Goal: Task Accomplishment & Management: Complete application form

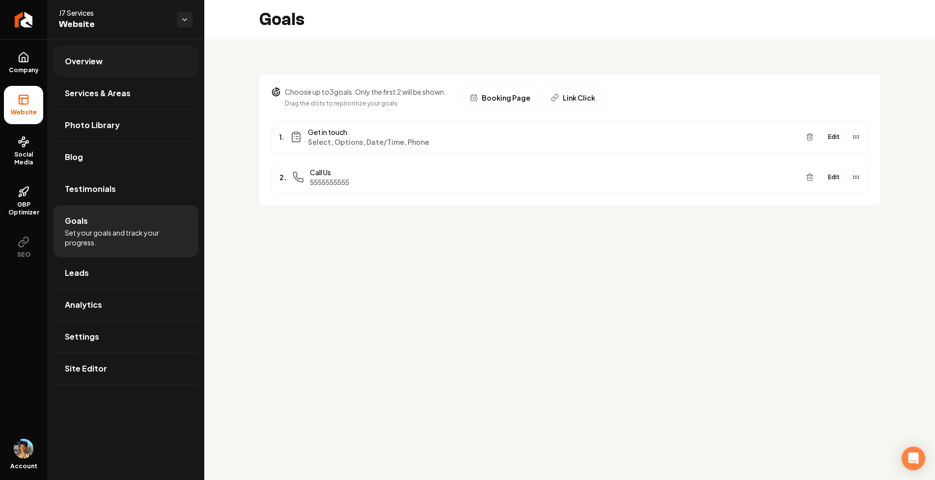
click at [103, 57] on link "Overview" at bounding box center [125, 61] width 145 height 31
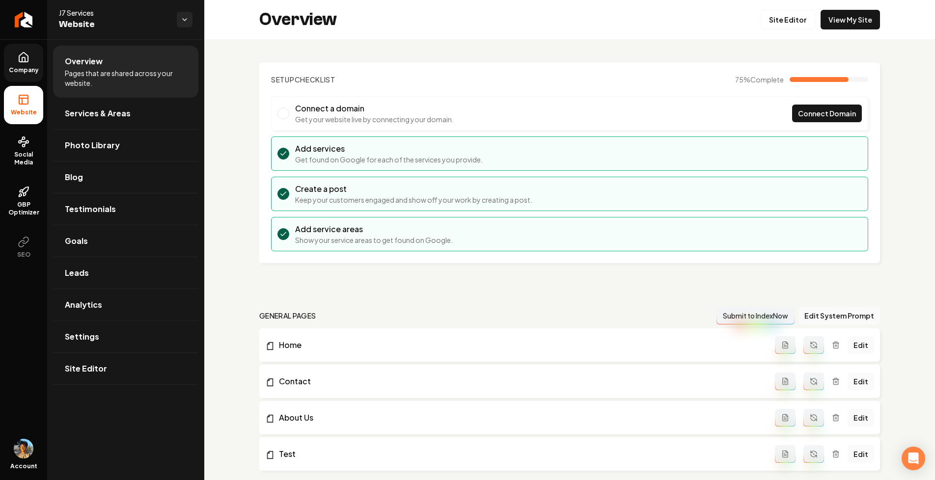
click at [26, 70] on span "Company" at bounding box center [24, 70] width 38 height 8
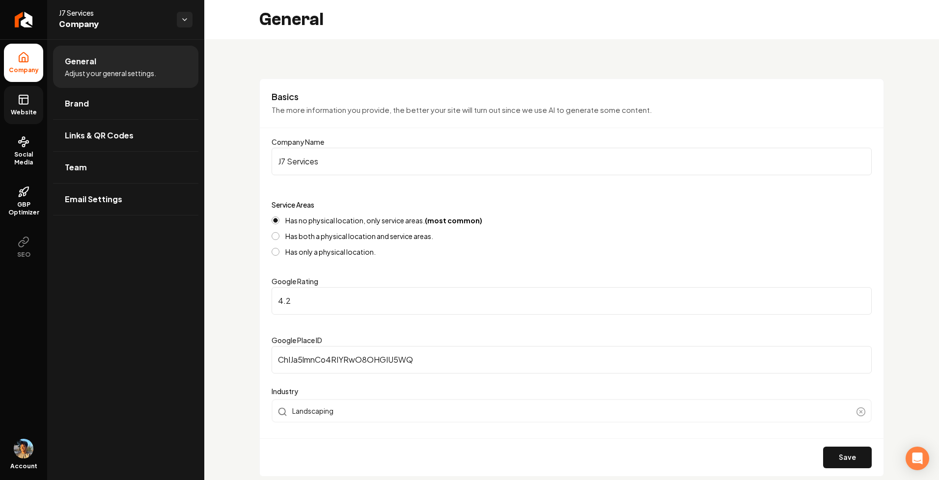
click at [13, 110] on span "Website" at bounding box center [24, 113] width 34 height 8
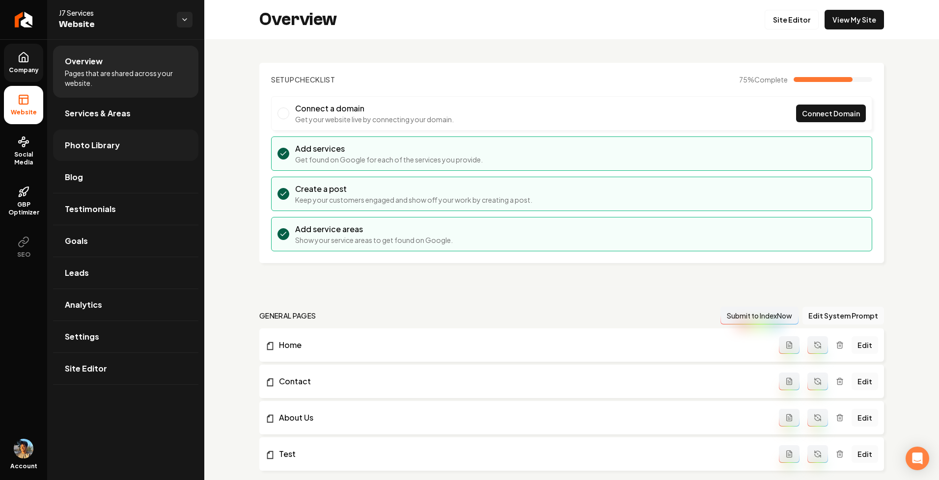
click at [117, 143] on link "Photo Library" at bounding box center [125, 145] width 145 height 31
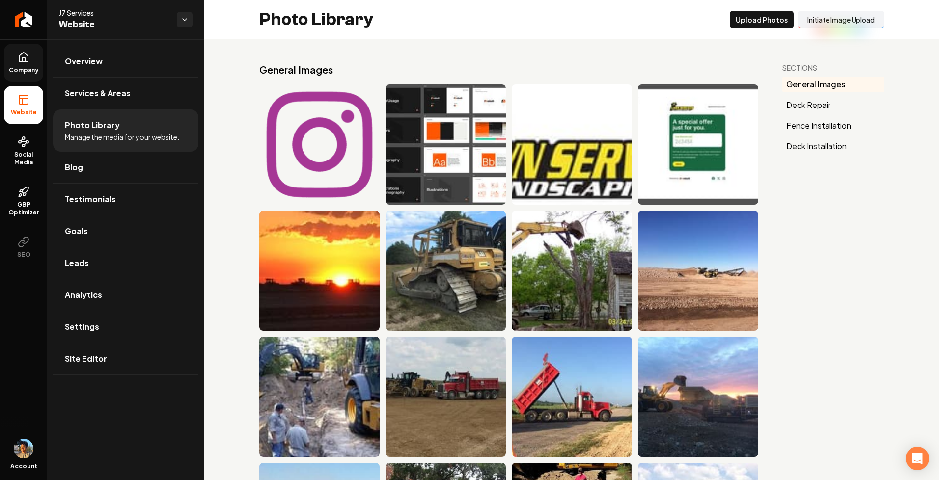
click at [18, 67] on span "Company" at bounding box center [24, 70] width 38 height 8
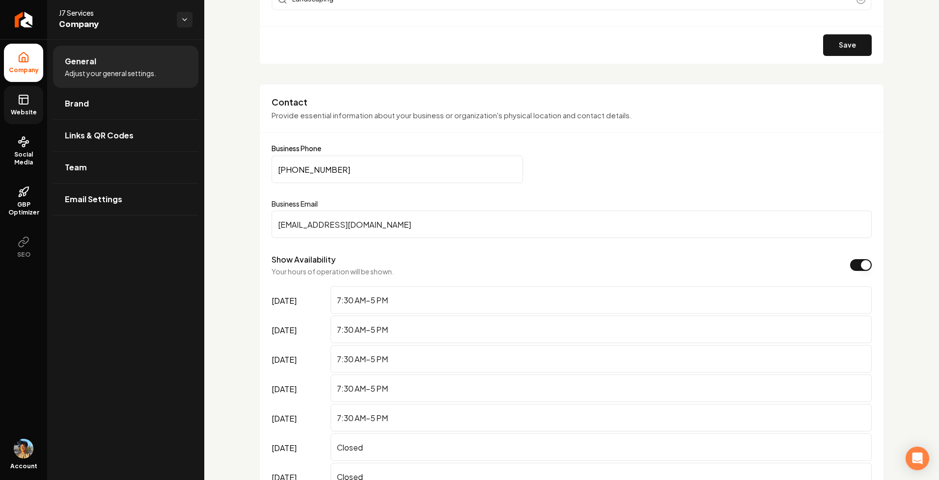
scroll to position [412, 0]
drag, startPoint x: 271, startPoint y: 145, endPoint x: 331, endPoint y: 145, distance: 59.4
click at [331, 145] on div "Contact Provide essential information about your business or organization's phy…" at bounding box center [571, 309] width 625 height 448
drag, startPoint x: 325, startPoint y: 146, endPoint x: 256, endPoint y: 146, distance: 69.3
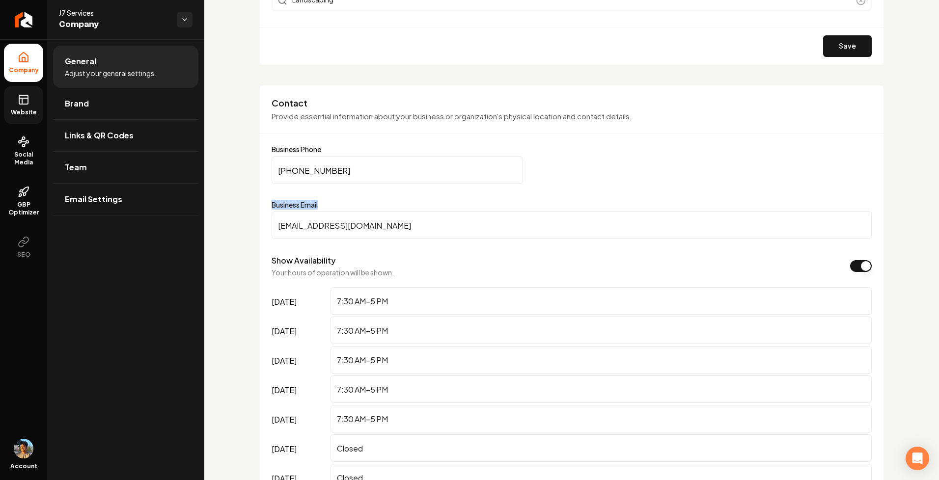
drag, startPoint x: 326, startPoint y: 202, endPoint x: 261, endPoint y: 202, distance: 64.8
click at [261, 202] on div "Contact Provide essential information about your business or organization's phy…" at bounding box center [571, 309] width 625 height 448
click at [322, 201] on label "Business Email" at bounding box center [572, 205] width 600 height 10
click at [322, 212] on input "[EMAIL_ADDRESS][DOMAIN_NAME]" at bounding box center [572, 226] width 600 height 28
click at [311, 202] on label "Business Email" at bounding box center [572, 205] width 600 height 10
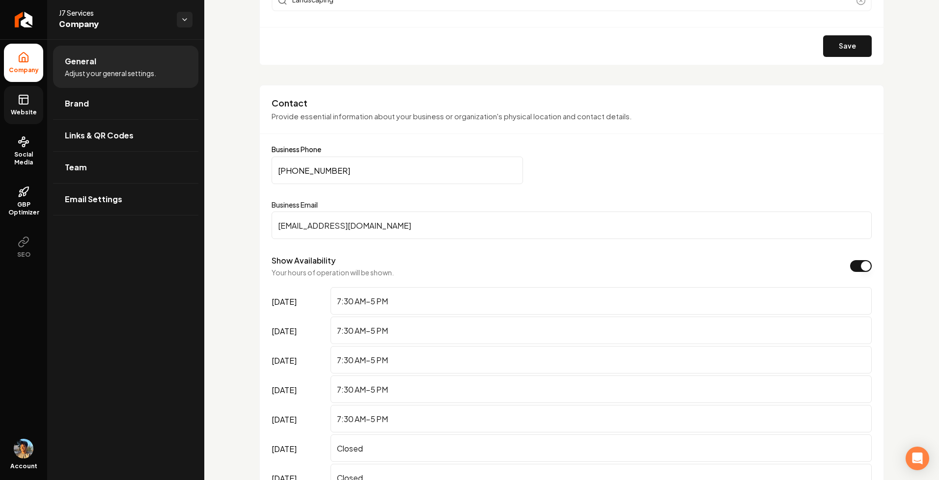
click at [311, 212] on input "[EMAIL_ADDRESS][DOMAIN_NAME]" at bounding box center [572, 226] width 600 height 28
click at [267, 199] on div "Contact Provide essential information about your business or organization's phy…" at bounding box center [571, 309] width 625 height 448
drag, startPoint x: 270, startPoint y: 147, endPoint x: 355, endPoint y: 147, distance: 84.5
click at [355, 147] on div "Contact Provide essential information about your business or organization's phy…" at bounding box center [571, 309] width 625 height 448
drag, startPoint x: 278, startPoint y: 199, endPoint x: 350, endPoint y: 199, distance: 72.2
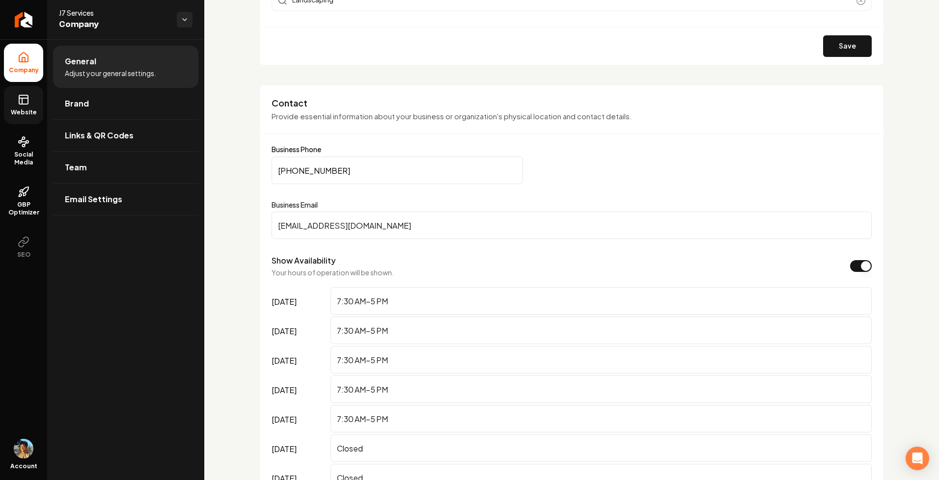
click at [350, 199] on form "Business Phone [PHONE_NUMBER] Business Email [EMAIL_ADDRESS][DOMAIN_NAME] Show …" at bounding box center [572, 339] width 600 height 386
drag, startPoint x: 329, startPoint y: 202, endPoint x: 274, endPoint y: 201, distance: 55.0
click at [274, 202] on label "Business Email" at bounding box center [572, 205] width 600 height 10
drag, startPoint x: 263, startPoint y: 201, endPoint x: 328, endPoint y: 201, distance: 64.8
click at [327, 201] on div "Contact Provide essential information about your business or organization's phy…" at bounding box center [571, 309] width 625 height 448
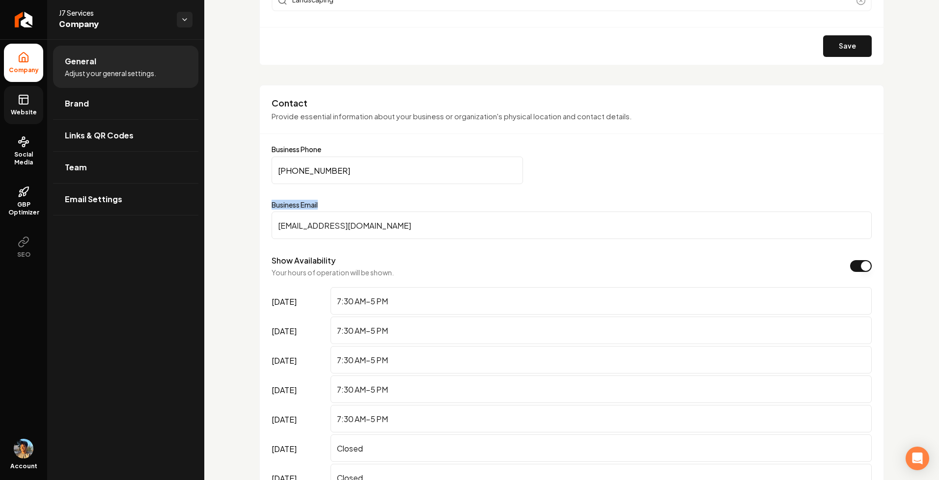
scroll to position [456, 0]
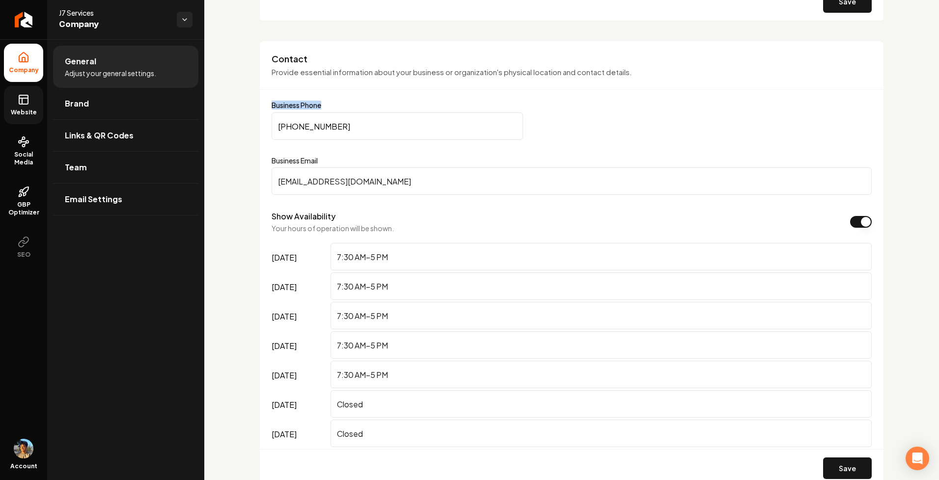
drag, startPoint x: 270, startPoint y: 107, endPoint x: 346, endPoint y: 107, distance: 75.7
click at [346, 107] on div "Contact Provide essential information about your business or organization's phy…" at bounding box center [571, 265] width 625 height 448
drag, startPoint x: 273, startPoint y: 161, endPoint x: 343, endPoint y: 161, distance: 69.8
click at [343, 161] on label "Business Email" at bounding box center [572, 161] width 600 height 10
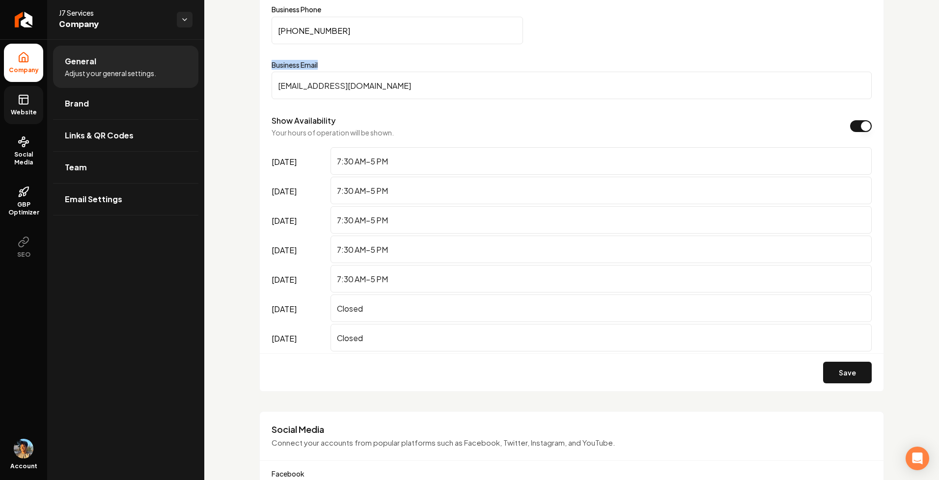
scroll to position [413, 0]
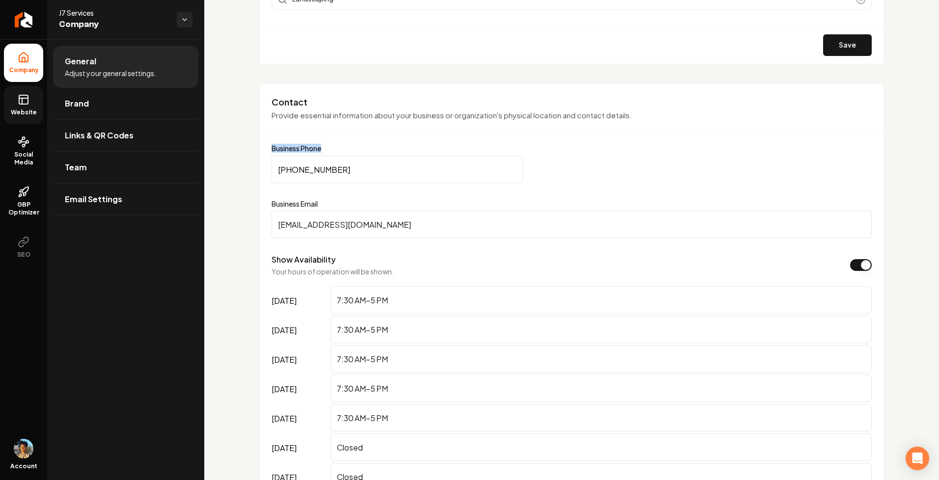
drag, startPoint x: 319, startPoint y: 148, endPoint x: 356, endPoint y: 148, distance: 37.3
click at [356, 148] on div "Contact Provide essential information about your business or organization's phy…" at bounding box center [571, 308] width 625 height 448
click at [271, 114] on div "Contact Provide essential information about your business or organization's phy…" at bounding box center [572, 114] width 624 height 37
click at [24, 103] on icon at bounding box center [24, 100] width 12 height 12
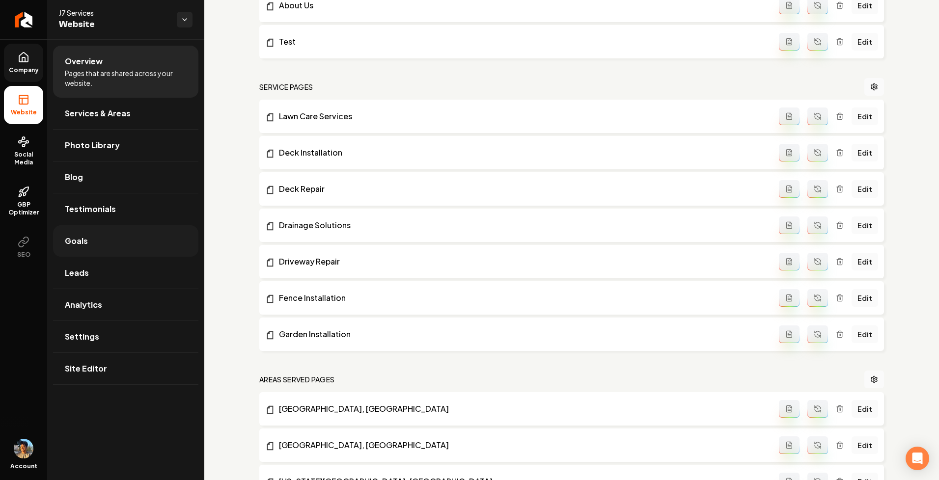
click at [86, 250] on link "Goals" at bounding box center [125, 240] width 145 height 31
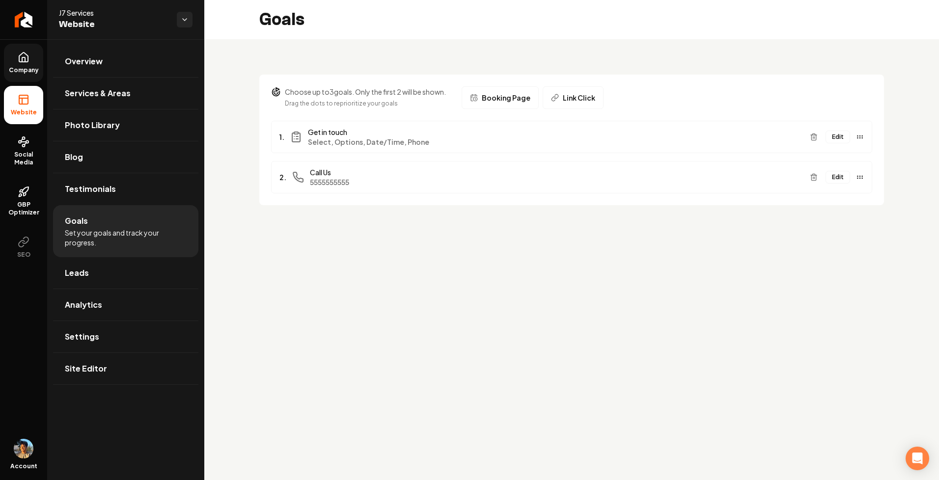
click at [27, 68] on span "Company" at bounding box center [24, 70] width 38 height 8
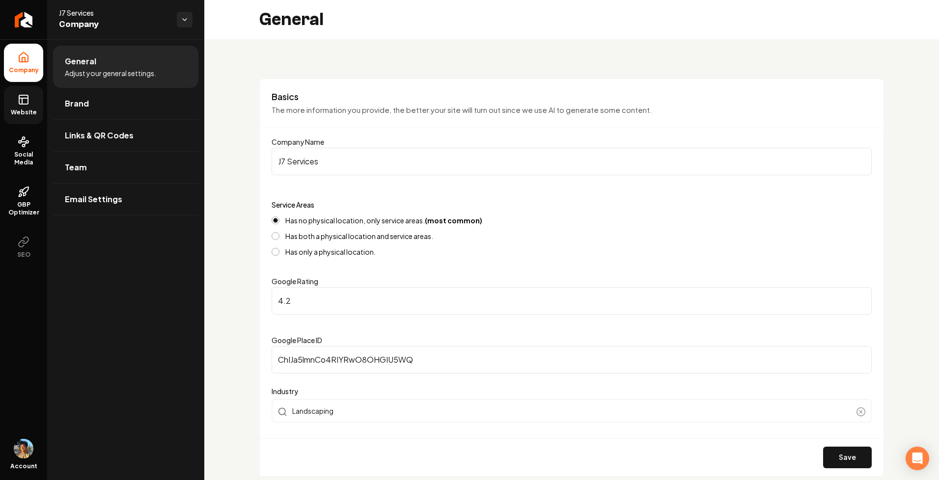
click at [284, 89] on div "Basics The more information you provide, the better your site will turn out sin…" at bounding box center [571, 278] width 625 height 398
drag, startPoint x: 272, startPoint y: 102, endPoint x: 366, endPoint y: 102, distance: 94.3
click at [366, 102] on h3 "Basics" at bounding box center [572, 97] width 600 height 12
click at [339, 107] on p "The more information you provide, the better your site will turn out since we u…" at bounding box center [572, 110] width 600 height 11
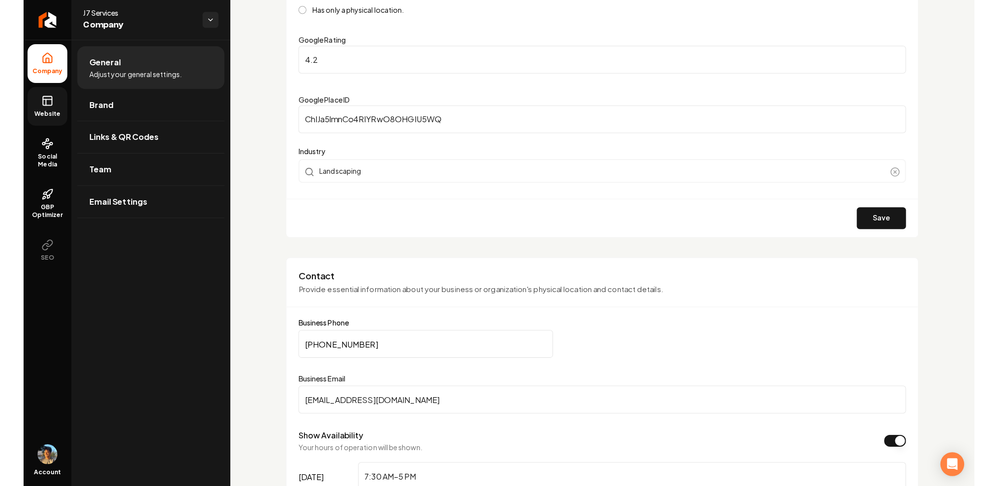
scroll to position [243, 0]
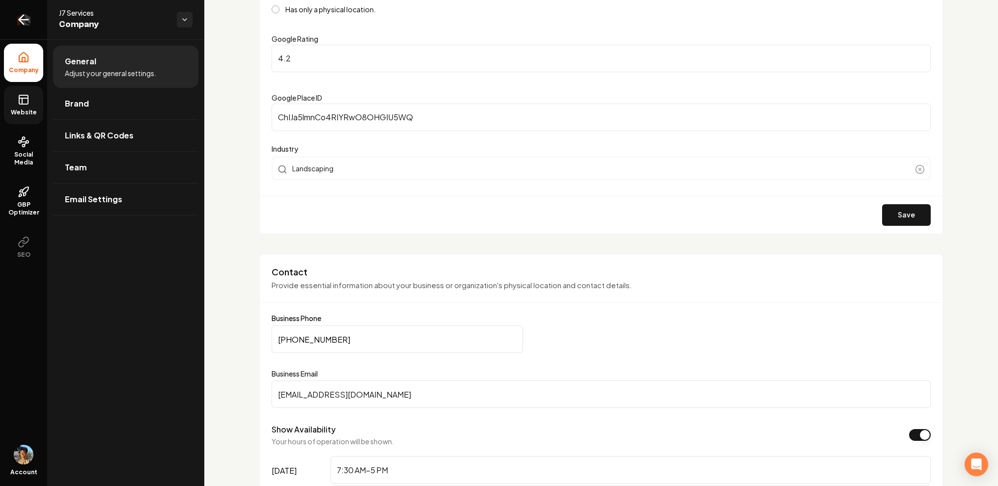
click at [37, 26] on link "Return to dashboard" at bounding box center [23, 19] width 47 height 39
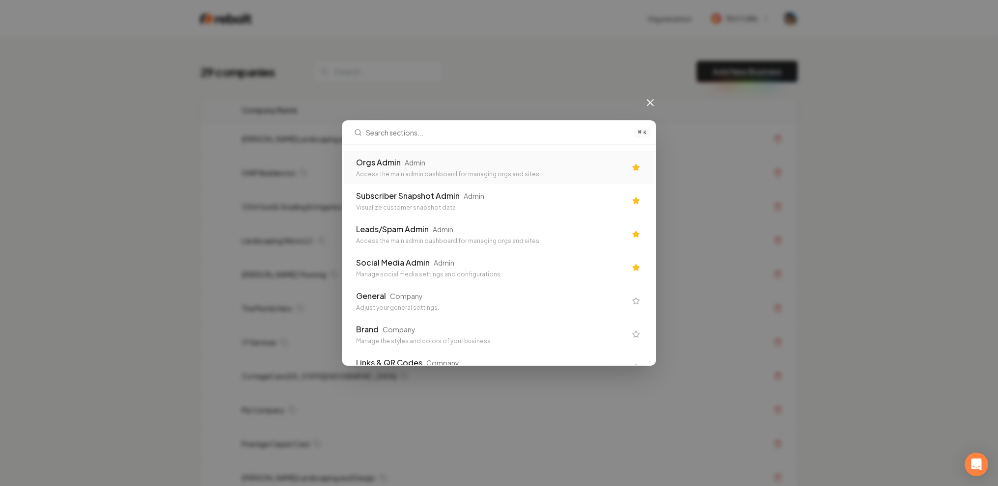
click at [425, 182] on div "Orgs Admin Admin Access the main admin dashboard for managing orgs and sites" at bounding box center [499, 167] width 310 height 33
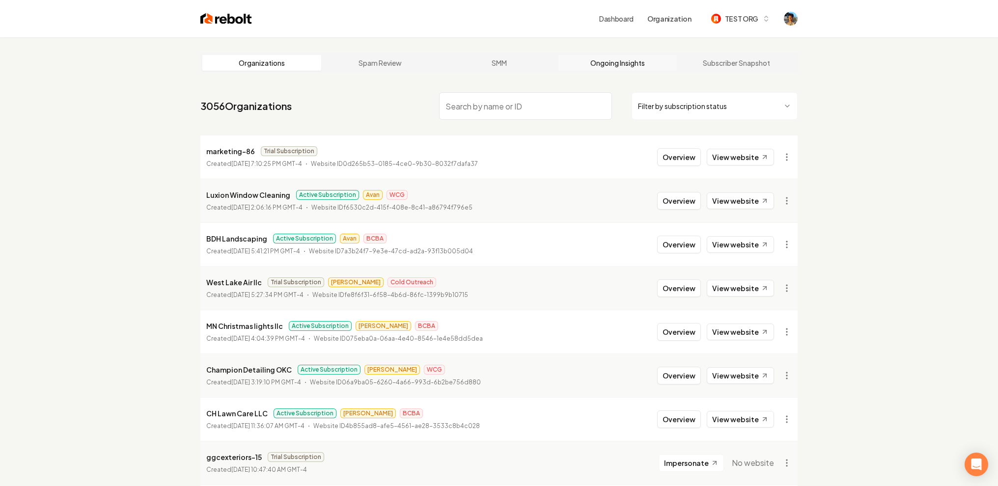
click at [624, 66] on link "Ongoing Insights" at bounding box center [618, 63] width 119 height 16
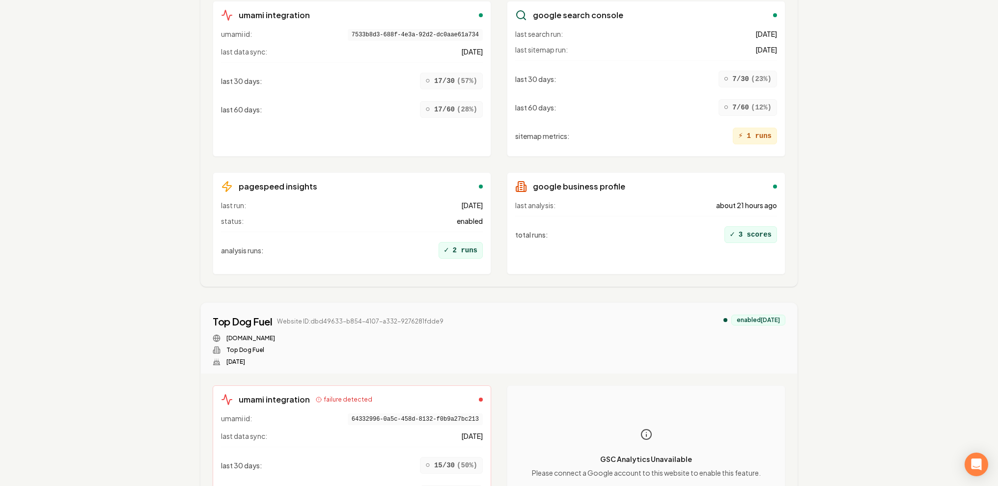
scroll to position [8632, 0]
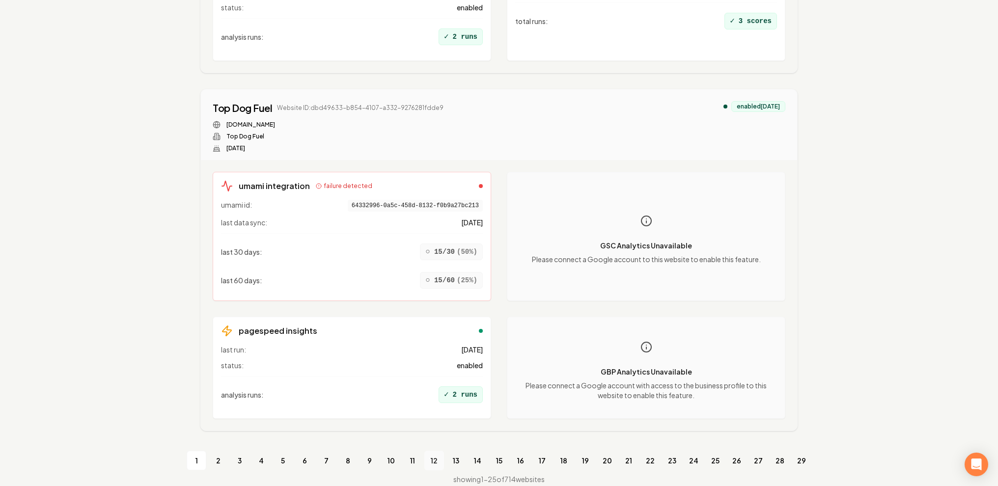
click at [432, 451] on link "12" at bounding box center [434, 461] width 20 height 20
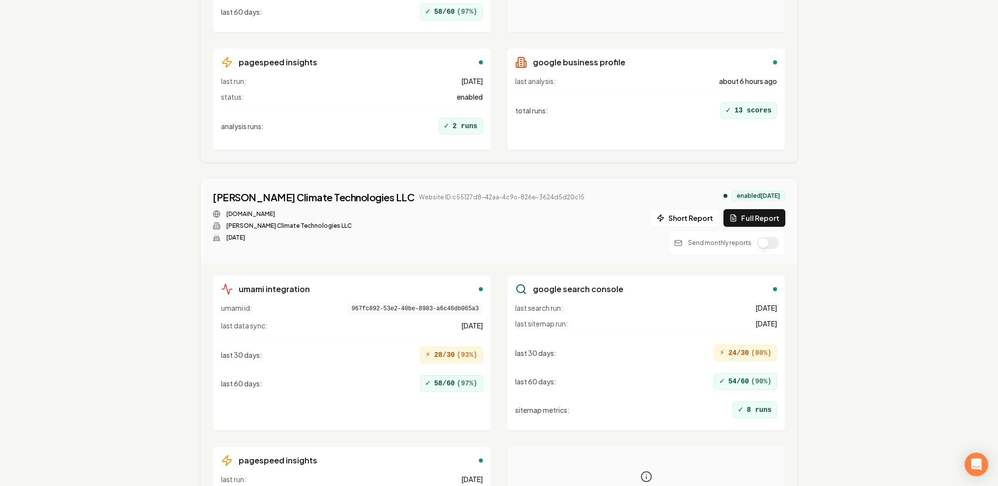
scroll to position [696, 0]
click at [693, 216] on button "Short Report" at bounding box center [684, 217] width 69 height 18
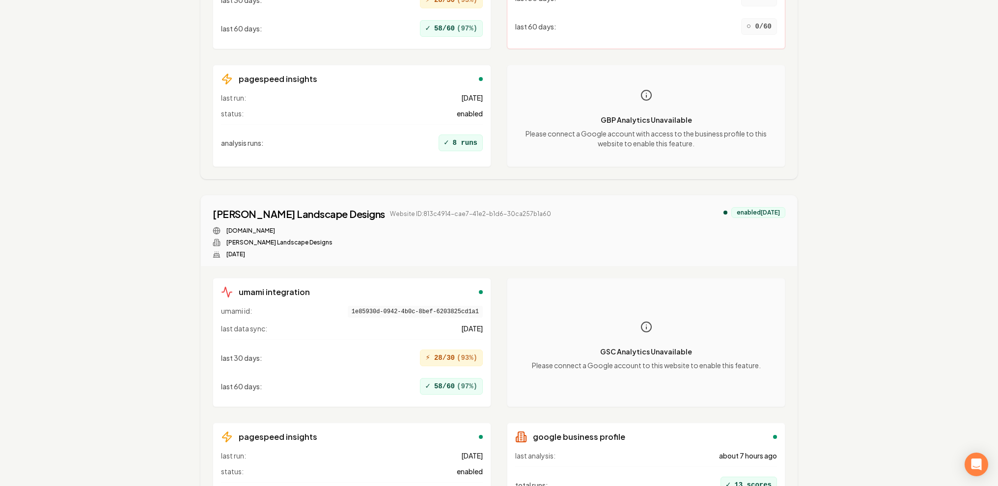
scroll to position [0, 0]
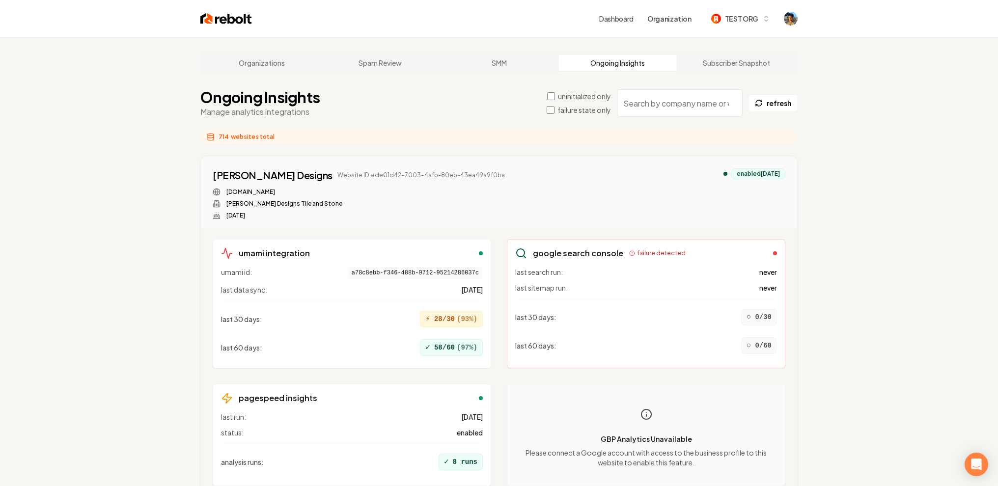
click at [629, 20] on link "Dashboard" at bounding box center [616, 19] width 34 height 10
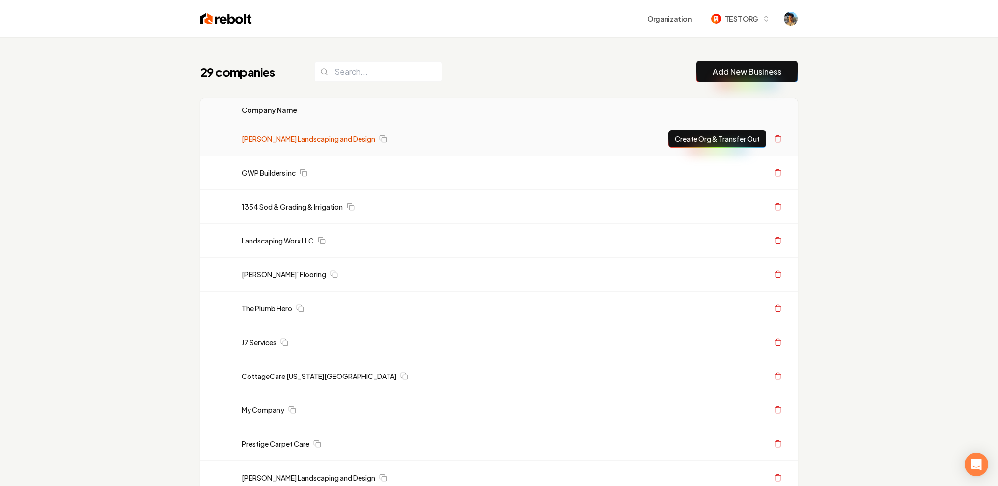
click at [317, 138] on link "[PERSON_NAME] Landscaping and Design" at bounding box center [309, 139] width 134 height 10
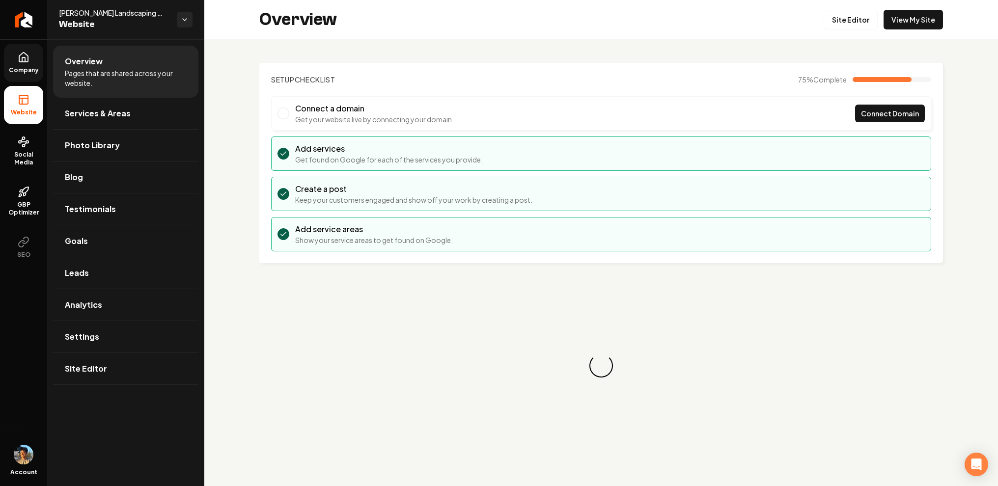
click at [28, 71] on span "Company" at bounding box center [24, 70] width 38 height 8
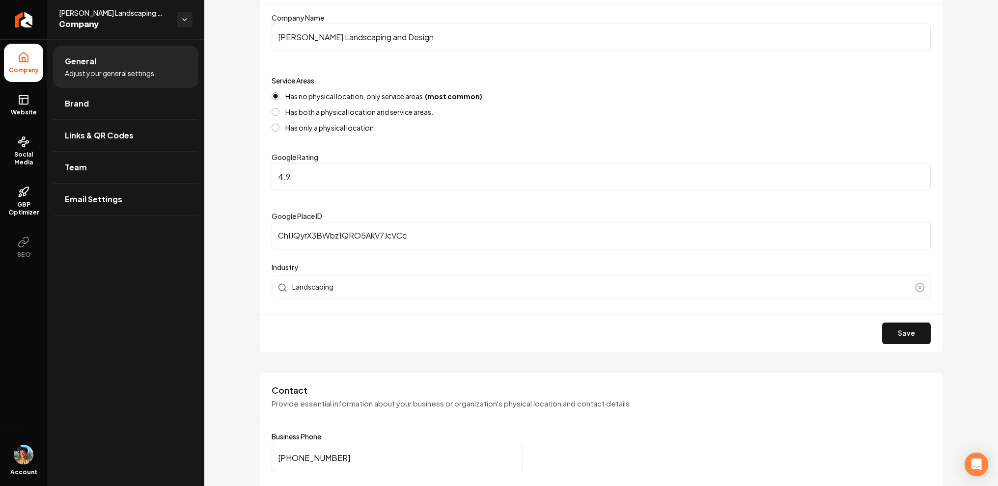
scroll to position [121, 0]
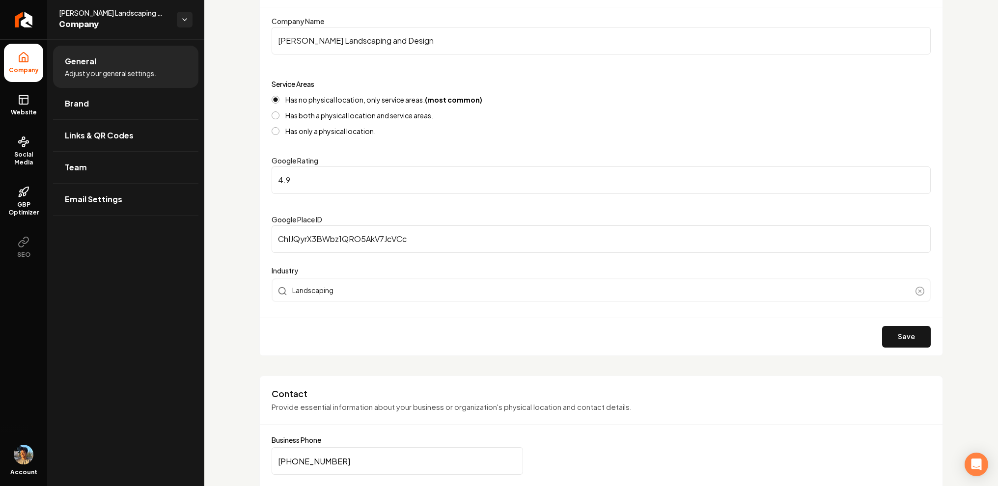
click at [282, 114] on div "Has both a physical location and service areas." at bounding box center [601, 116] width 659 height 8
click at [319, 115] on label "Has both a physical location and service areas." at bounding box center [359, 115] width 148 height 7
click at [280, 115] on button "Has both a physical location and service areas." at bounding box center [276, 116] width 8 height 8
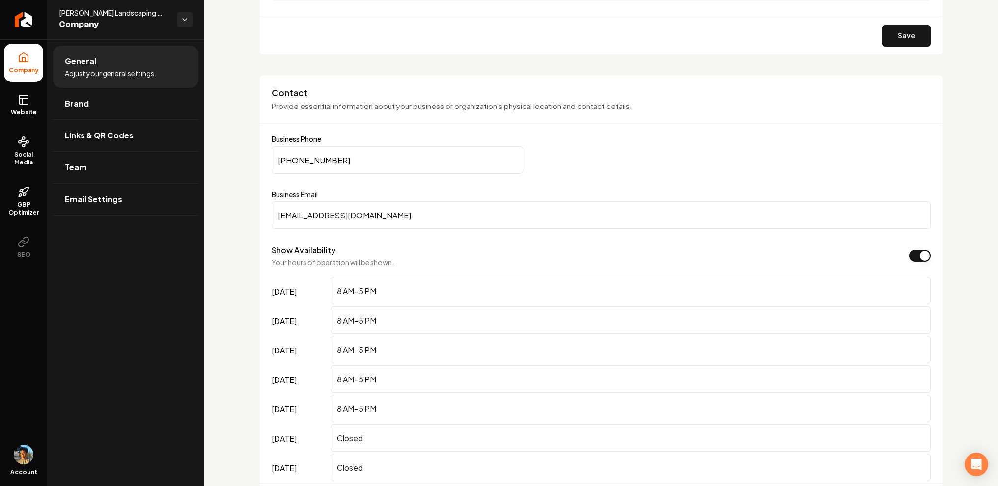
scroll to position [339, 0]
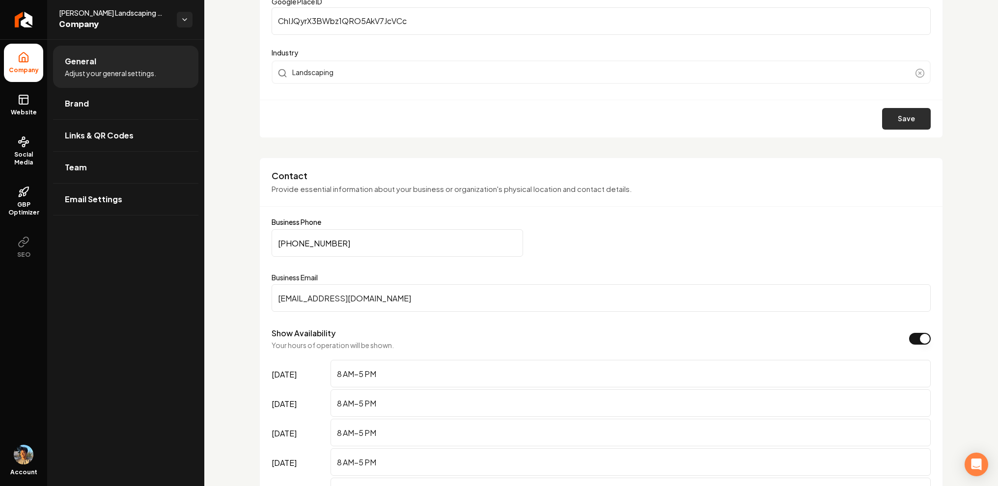
click at [892, 119] on button "Save" at bounding box center [906, 119] width 49 height 22
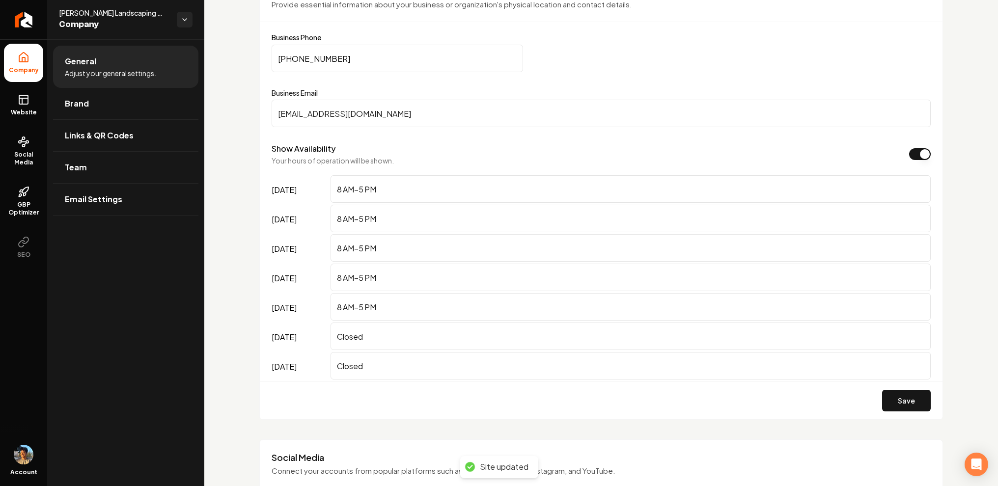
scroll to position [507, 0]
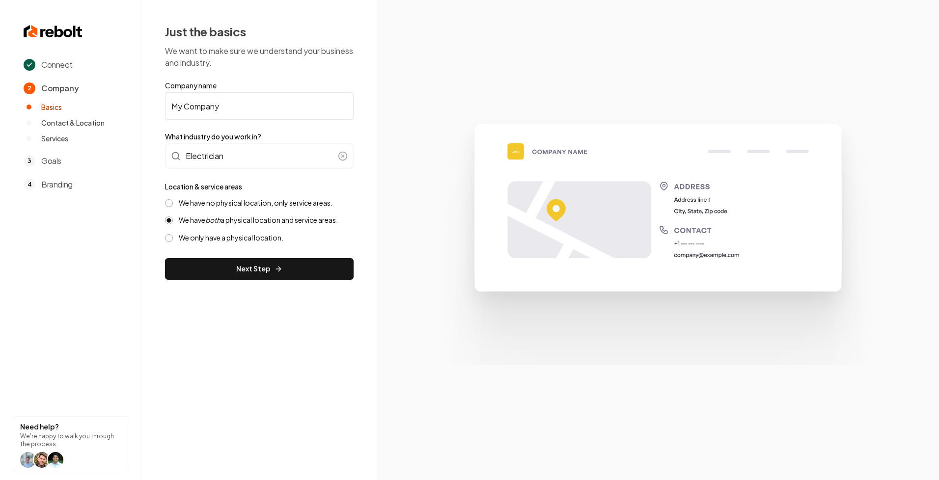
click at [196, 237] on label "We only have a physical location." at bounding box center [231, 237] width 105 height 9
click at [173, 237] on button "We only have a physical location." at bounding box center [169, 238] width 8 height 8
click at [201, 219] on label "We have both a physical location and service areas." at bounding box center [258, 220] width 159 height 9
click at [173, 219] on button "We have both a physical location and service areas." at bounding box center [169, 221] width 8 height 8
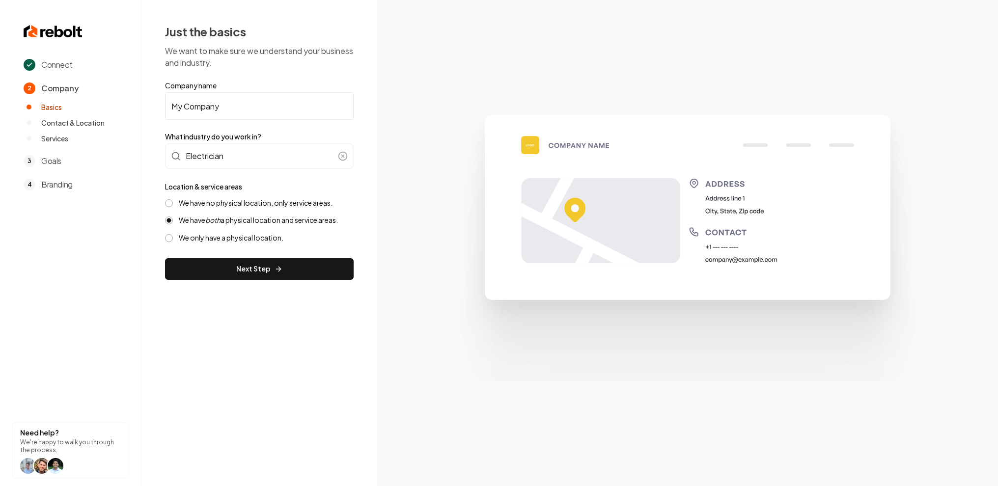
click at [219, 208] on div "We have no physical location, only service areas. We have both a physical locat…" at bounding box center [259, 220] width 189 height 44
click at [214, 204] on label "We have no physical location, only service areas." at bounding box center [256, 202] width 154 height 9
click at [173, 204] on button "We have no physical location, only service areas." at bounding box center [169, 203] width 8 height 8
click at [203, 223] on label "We have both a physical location and service areas." at bounding box center [258, 220] width 159 height 9
click at [173, 223] on button "We have both a physical location and service areas." at bounding box center [169, 221] width 8 height 8
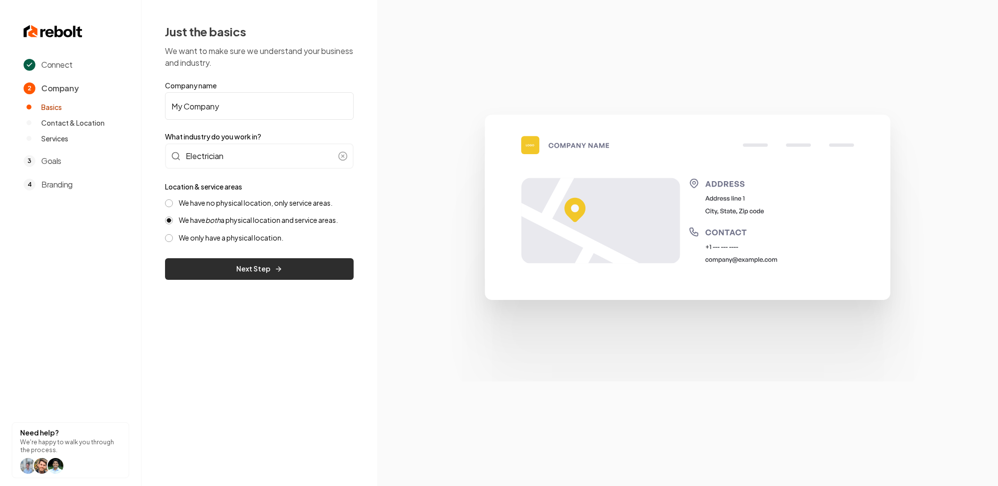
click at [212, 265] on button "Next Step" at bounding box center [259, 269] width 189 height 22
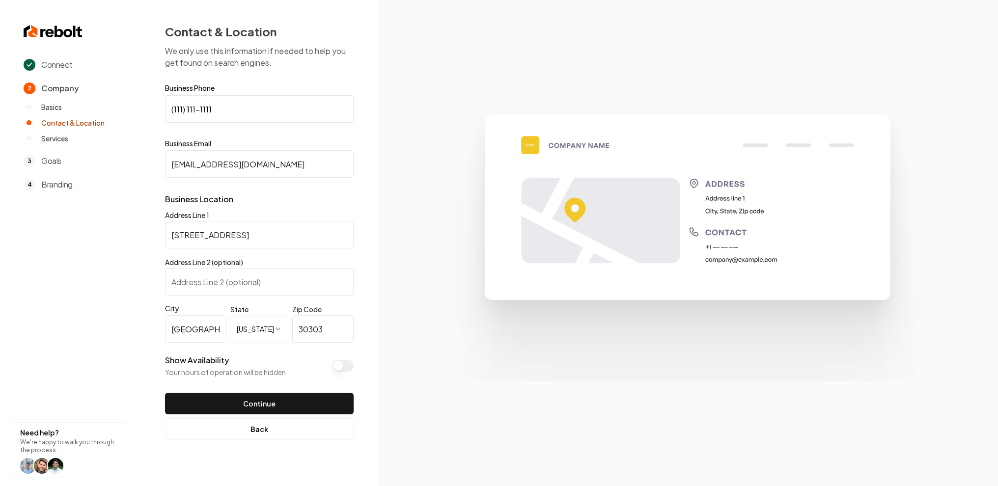
click at [341, 220] on div "Address Line 1 1234 G GA 30303 Atlanta GA 30303" at bounding box center [259, 228] width 189 height 39
click at [330, 228] on input "1234 G GA 30303 Atlanta GA 30303" at bounding box center [259, 235] width 189 height 28
click at [243, 252] on form "**********" at bounding box center [259, 249] width 189 height 330
click at [362, 250] on div "**********" at bounding box center [259, 232] width 236 height 464
click at [294, 242] on input "Address Line 1" at bounding box center [259, 235] width 189 height 28
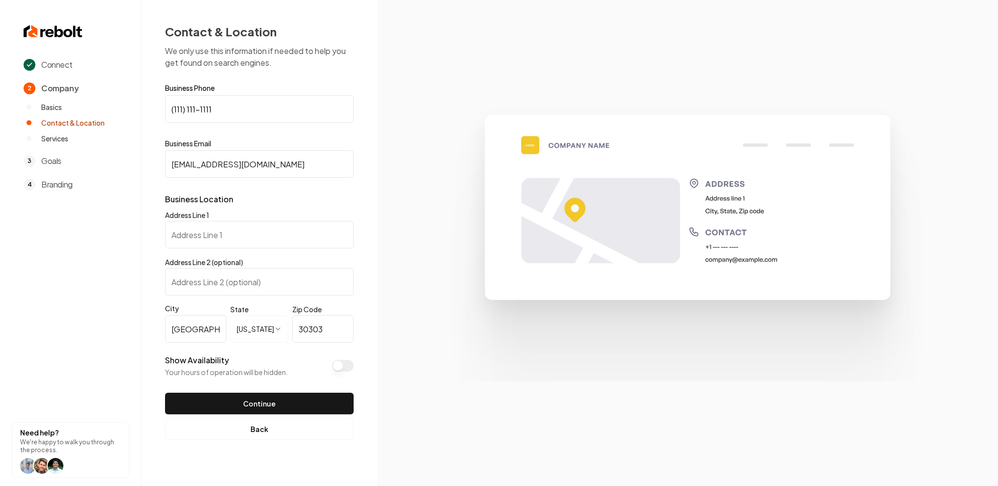
click at [369, 241] on div "**********" at bounding box center [259, 232] width 236 height 464
click at [339, 238] on input "Address Line 1" at bounding box center [259, 235] width 189 height 28
click at [363, 238] on div "**********" at bounding box center [259, 232] width 236 height 464
click at [316, 238] on input "Address Line 1" at bounding box center [259, 235] width 189 height 28
click at [353, 238] on input "Address Line 1" at bounding box center [259, 235] width 189 height 28
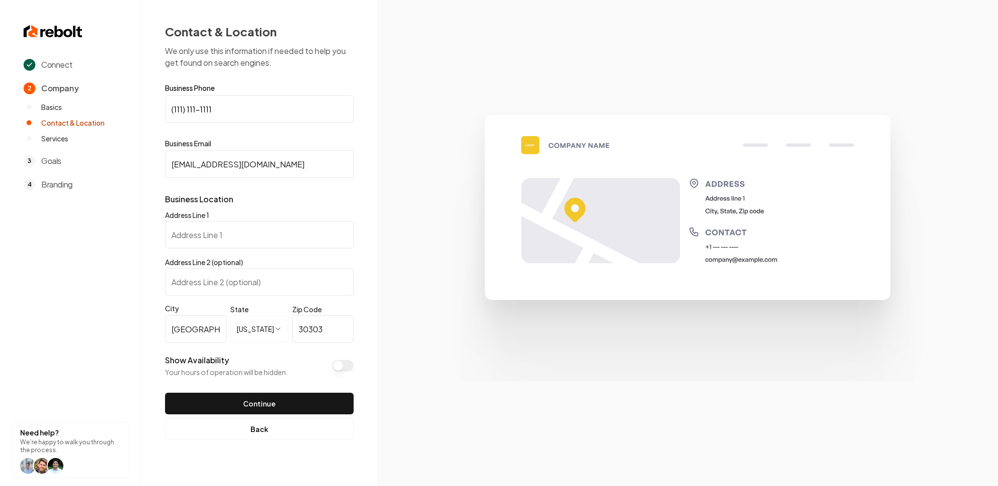
click at [321, 238] on input "Address Line 1" at bounding box center [259, 235] width 189 height 28
click at [374, 239] on div "**********" at bounding box center [259, 232] width 236 height 464
click at [324, 239] on input "Address Line 1" at bounding box center [259, 235] width 189 height 28
click at [377, 239] on section at bounding box center [687, 243] width 621 height 486
click at [326, 240] on input "Address Line 1" at bounding box center [259, 235] width 189 height 28
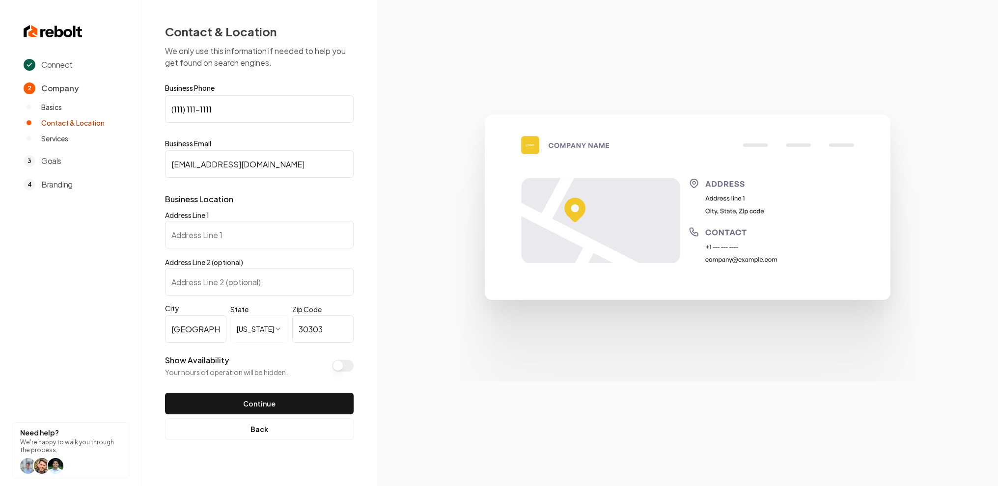
click at [393, 240] on section at bounding box center [687, 243] width 621 height 486
click at [313, 236] on input "Address Line 1" at bounding box center [259, 235] width 189 height 28
click at [388, 236] on section at bounding box center [687, 243] width 621 height 486
click at [284, 237] on input "Address Line 1" at bounding box center [259, 235] width 189 height 28
click at [382, 237] on section at bounding box center [687, 243] width 621 height 486
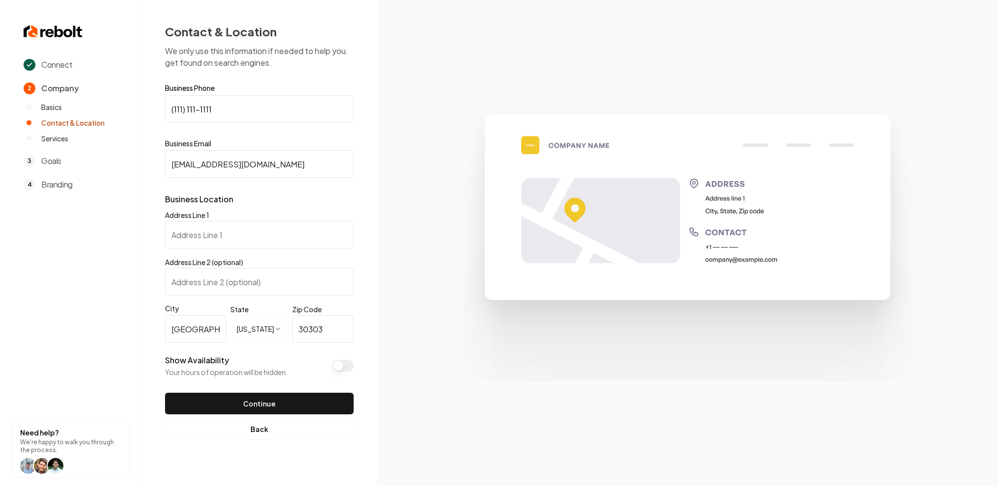
click at [277, 231] on input "Address Line 1" at bounding box center [259, 235] width 189 height 28
click at [416, 240] on section at bounding box center [687, 243] width 621 height 486
click at [255, 431] on button "Back" at bounding box center [259, 430] width 189 height 22
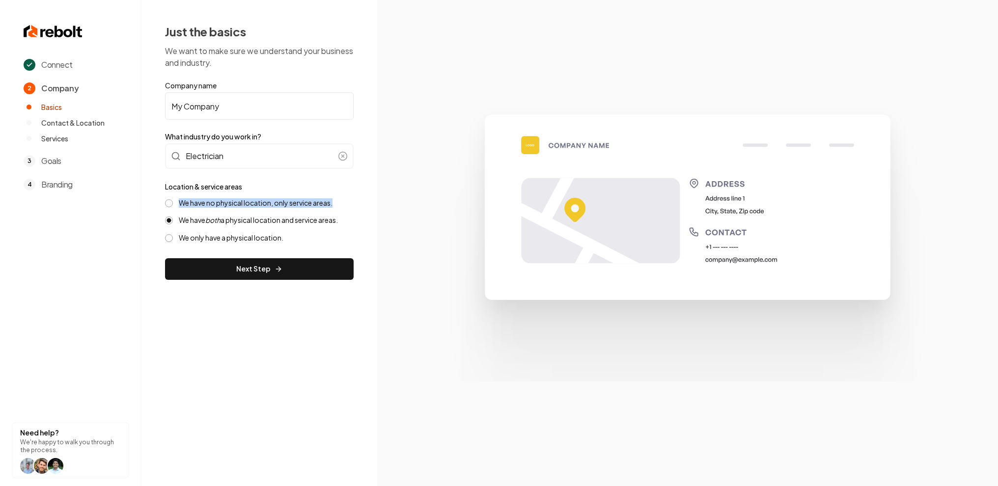
drag, startPoint x: 178, startPoint y: 203, endPoint x: 364, endPoint y: 202, distance: 185.7
click at [365, 203] on div "Just the basics We want to make sure we understand your business and industry. …" at bounding box center [259, 152] width 236 height 304
copy label "We have no physical location, only service areas."
drag, startPoint x: 179, startPoint y: 219, endPoint x: 354, endPoint y: 219, distance: 175.4
click at [354, 219] on div "Just the basics We want to make sure we understand your business and industry. …" at bounding box center [259, 152] width 236 height 304
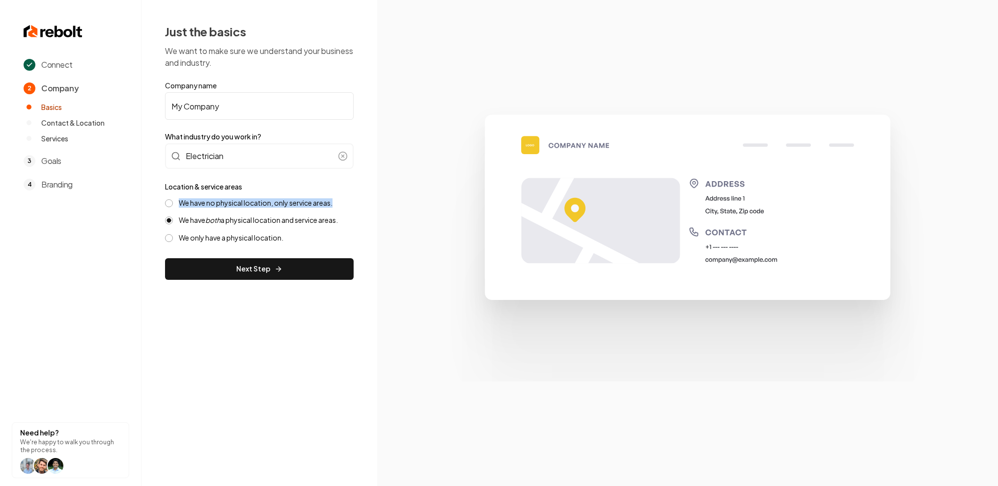
copy label "We have both a physical location and service areas."
drag, startPoint x: 179, startPoint y: 238, endPoint x: 286, endPoint y: 237, distance: 107.1
click at [286, 237] on div "We only have a physical location." at bounding box center [259, 237] width 189 height 9
copy label "We only have a physical location."
click at [254, 231] on div "We have no physical location, only service areas. We have both a physical locat…" at bounding box center [259, 220] width 189 height 44
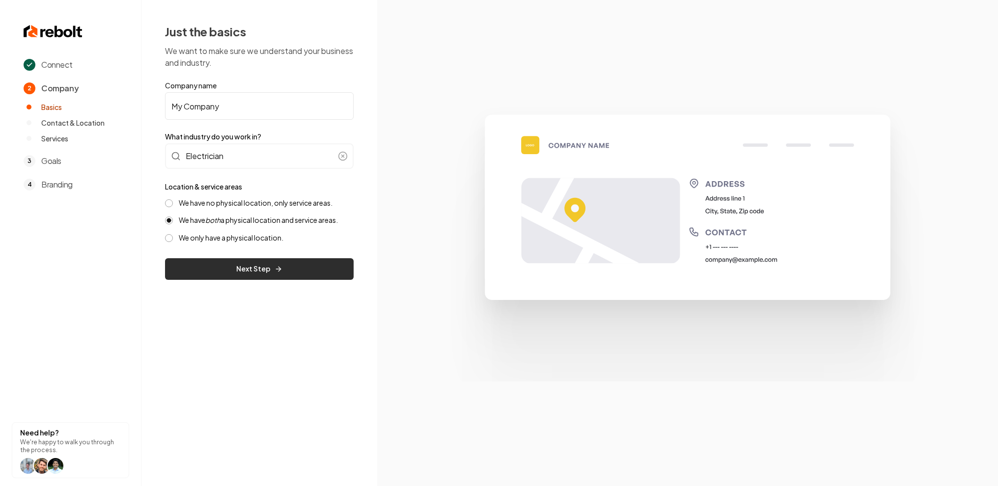
click at [235, 264] on button "Next Step" at bounding box center [259, 269] width 189 height 22
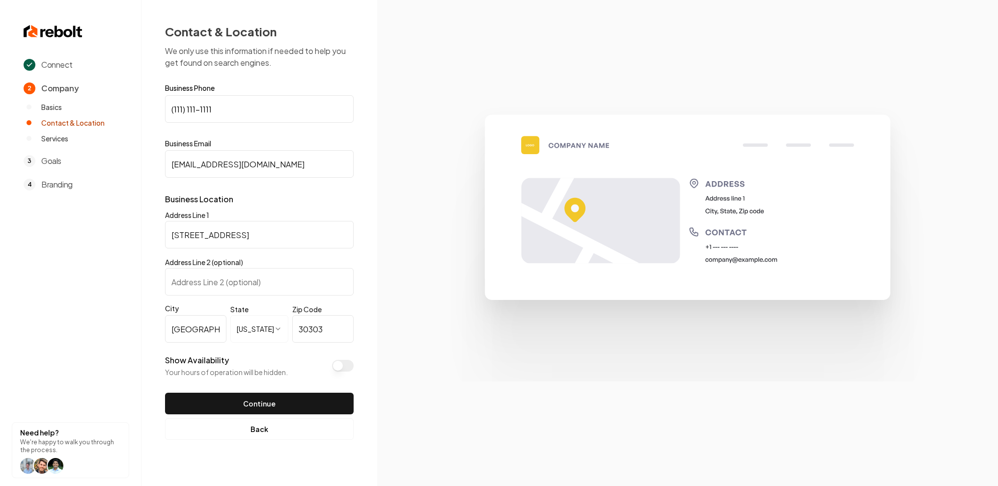
click at [268, 210] on div "Address Line 1 1234 G GA 30303 Atlanta GA 30303" at bounding box center [259, 228] width 189 height 39
click at [204, 237] on input "1234 G GA 30303 Atlanta GA 30303" at bounding box center [259, 235] width 189 height 28
click at [296, 232] on input "1234 G GA 30303 Atlanta GA 30303" at bounding box center [259, 235] width 189 height 28
click at [303, 201] on p "Business Location" at bounding box center [259, 200] width 189 height 12
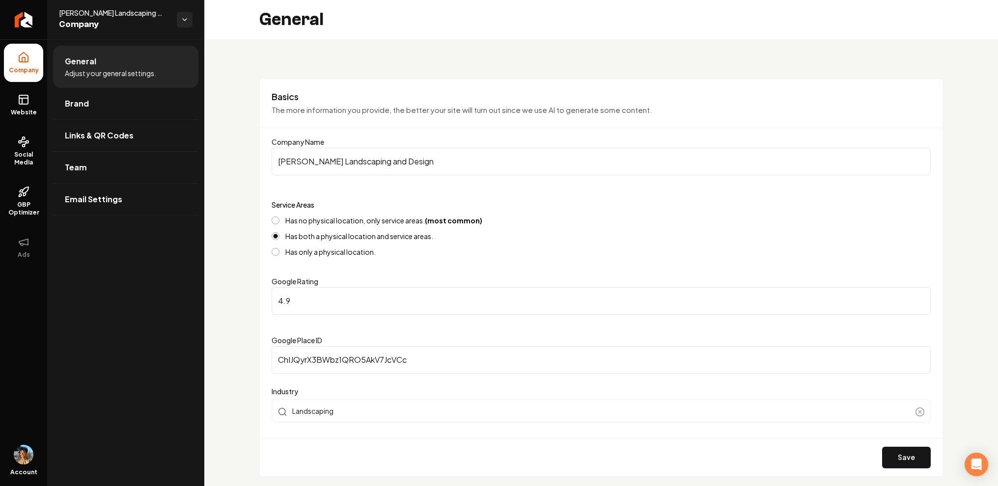
click at [332, 249] on label "Has only a physical location." at bounding box center [330, 252] width 90 height 7
click at [280, 249] on button "Has only a physical location." at bounding box center [276, 252] width 8 height 8
click at [904, 450] on button "Save" at bounding box center [906, 458] width 49 height 22
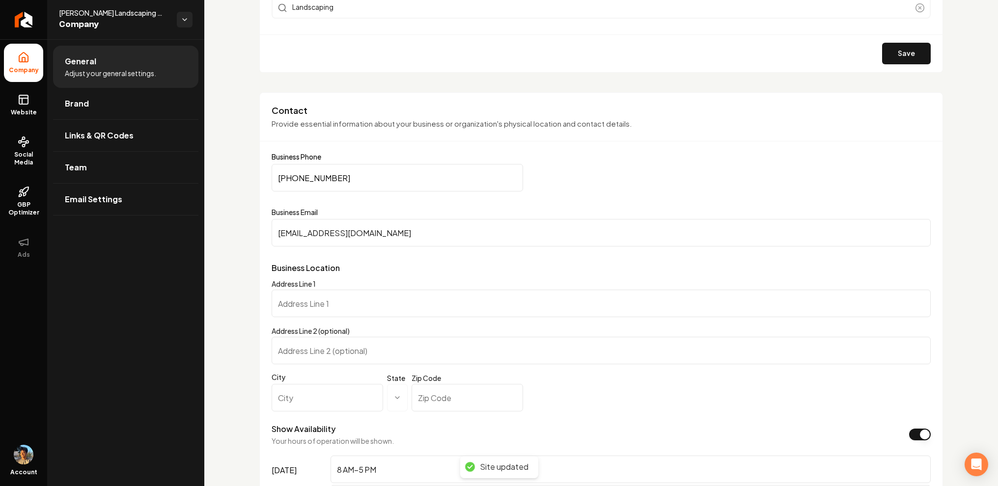
scroll to position [407, 0]
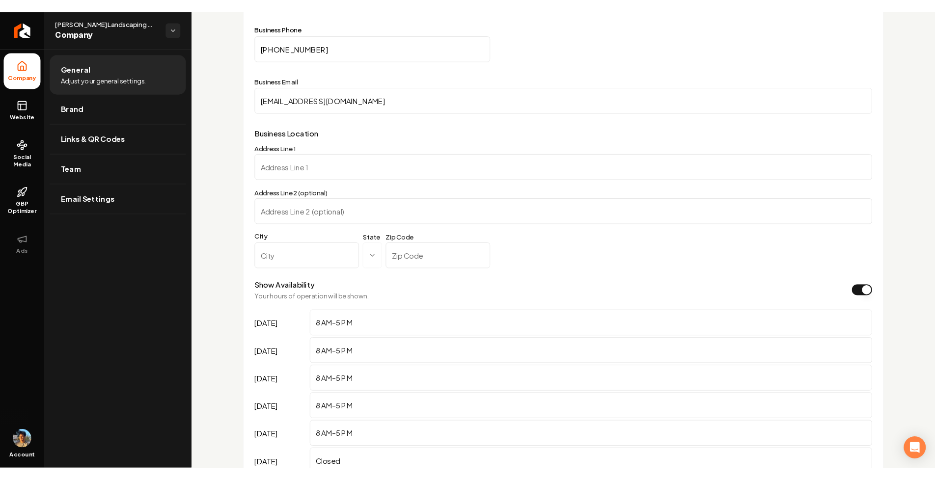
scroll to position [543, 0]
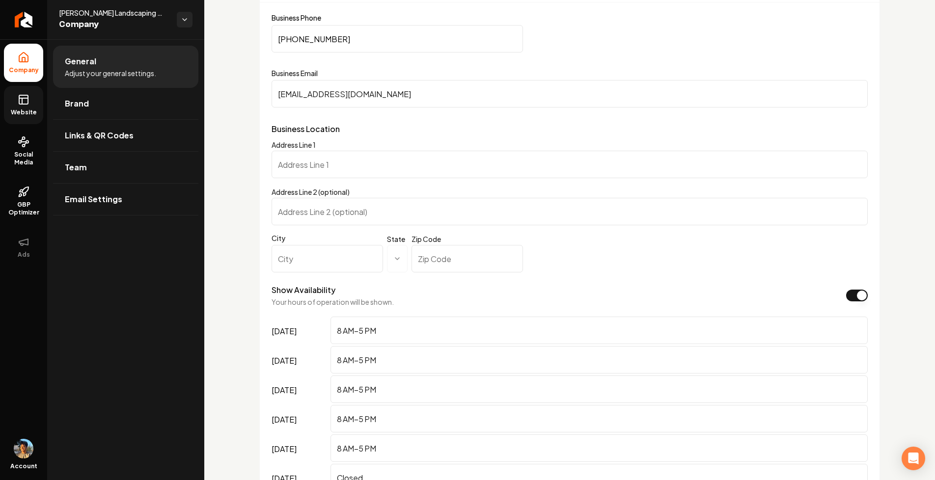
click at [23, 106] on link "Website" at bounding box center [23, 105] width 39 height 38
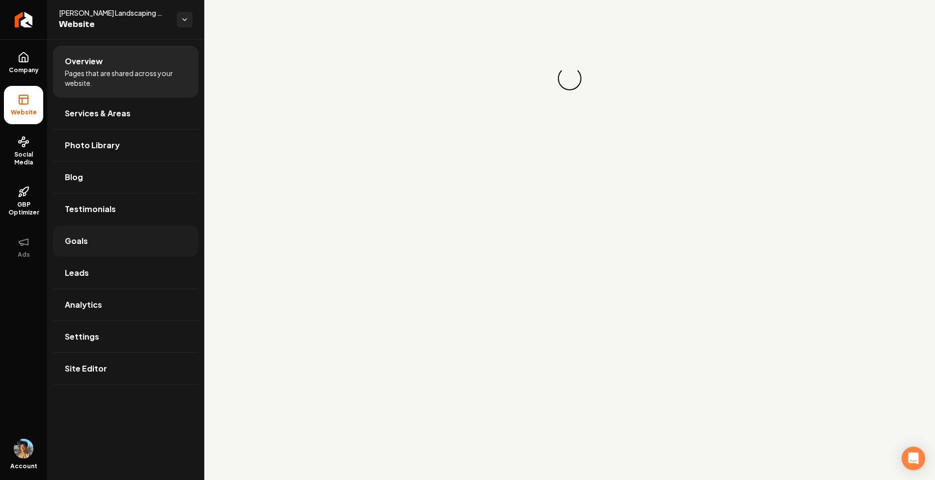
click at [108, 239] on link "Goals" at bounding box center [125, 240] width 145 height 31
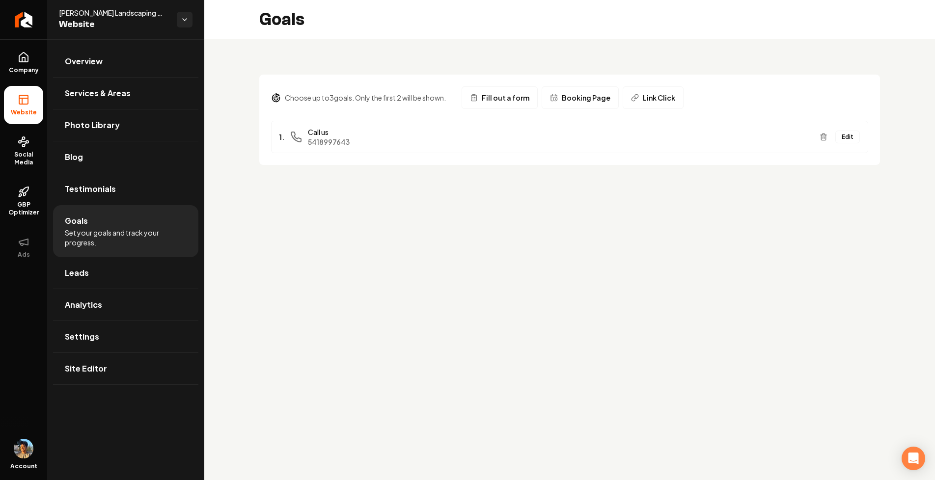
click at [850, 135] on button "Edit" at bounding box center [848, 137] width 25 height 13
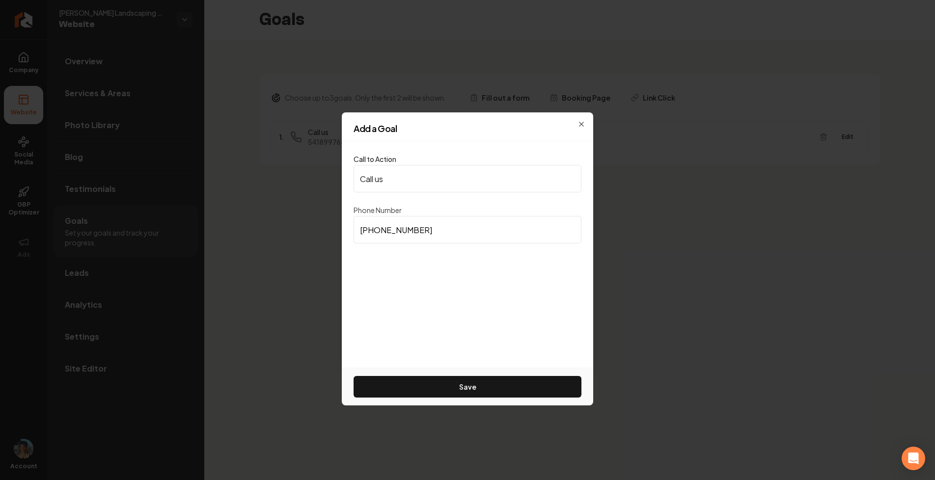
click at [448, 273] on div "Call to Action Call us Phone Number (541) 899-7643 Save" at bounding box center [468, 254] width 252 height 226
click at [581, 123] on icon "button" at bounding box center [582, 124] width 8 height 8
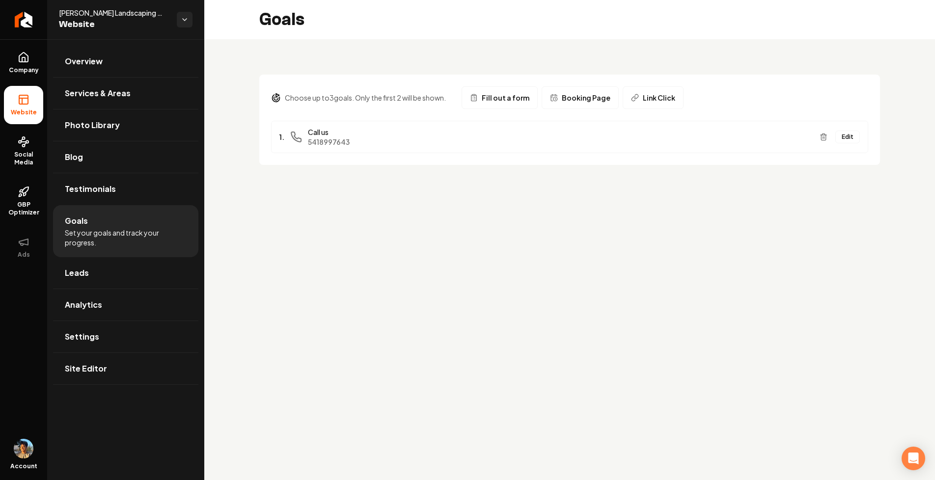
click at [856, 139] on button "Edit" at bounding box center [848, 137] width 25 height 13
click at [503, 104] on button "Fill out a form" at bounding box center [500, 97] width 76 height 23
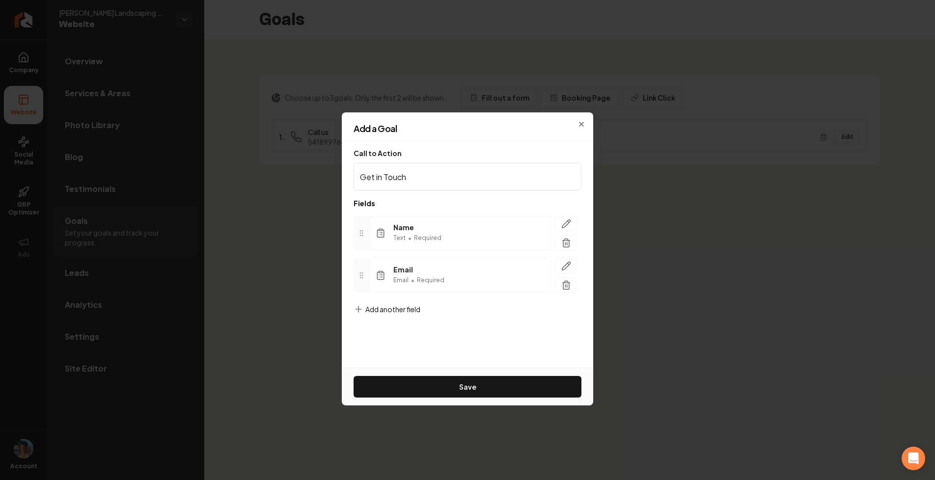
click at [398, 304] on form "Call to Action Get in Touch Fields Name Text • Required Email Email • Required …" at bounding box center [468, 253] width 228 height 209
click at [398, 309] on span "Add another field" at bounding box center [393, 310] width 55 height 10
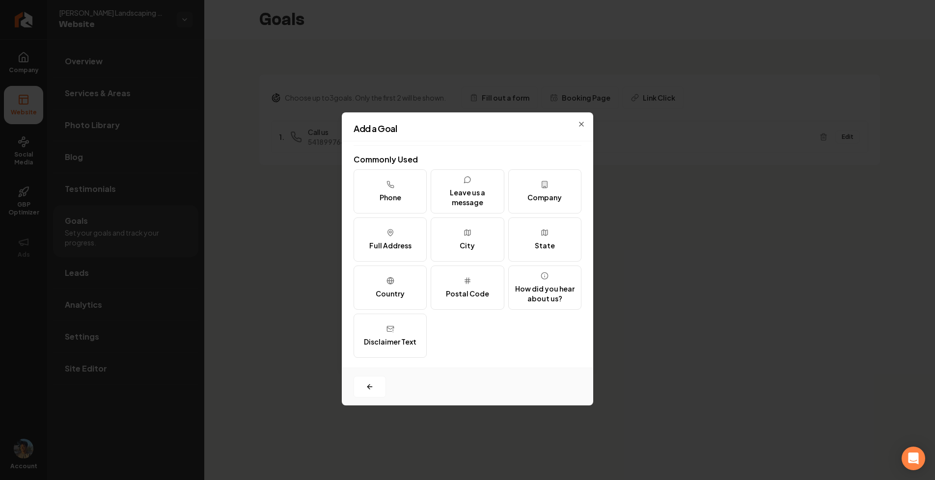
scroll to position [109, 0]
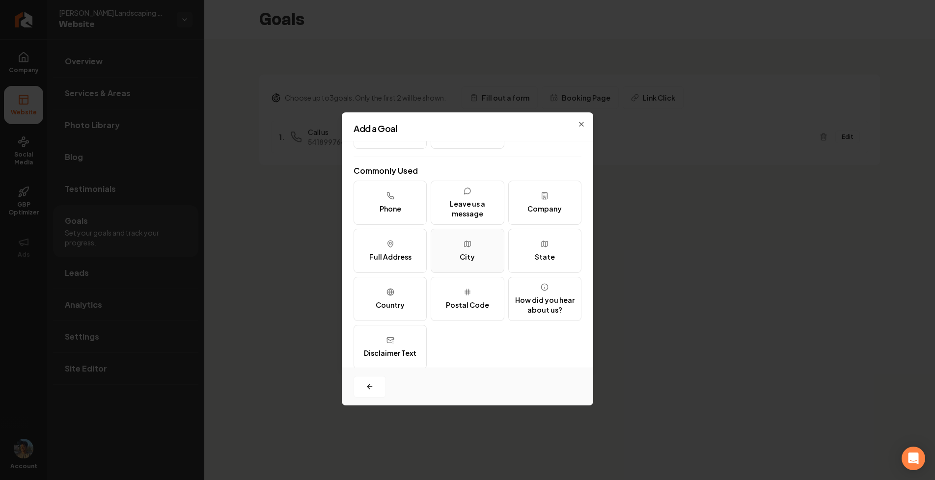
click at [485, 261] on button "City" at bounding box center [467, 251] width 73 height 44
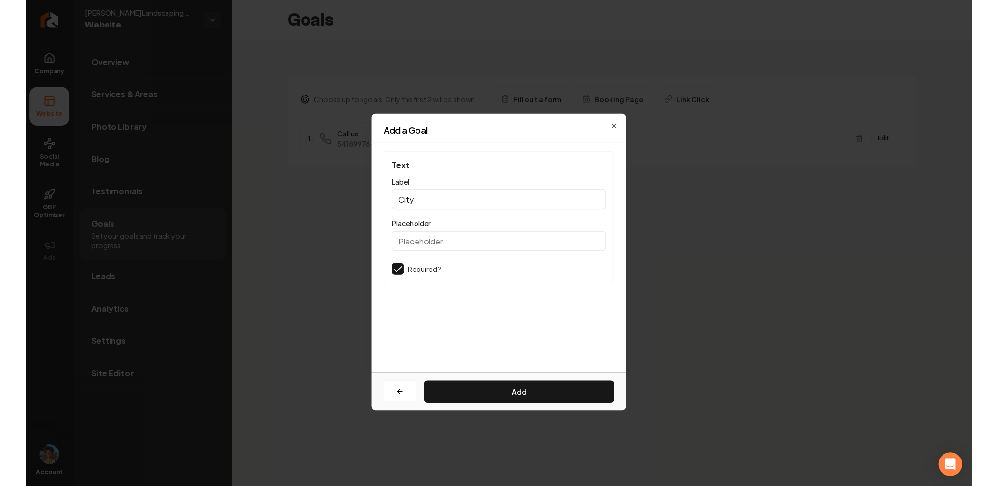
scroll to position [0, 0]
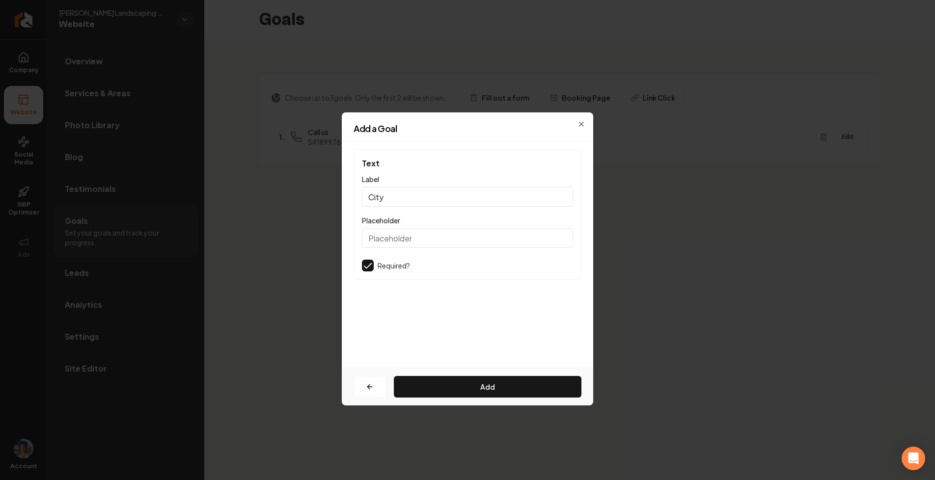
click at [416, 233] on input "Placeholder" at bounding box center [467, 238] width 211 height 20
click at [411, 195] on input "City" at bounding box center [467, 197] width 211 height 20
type input "Citycwqch2u3elivgho2"
click at [370, 384] on icon "button" at bounding box center [370, 387] width 8 height 8
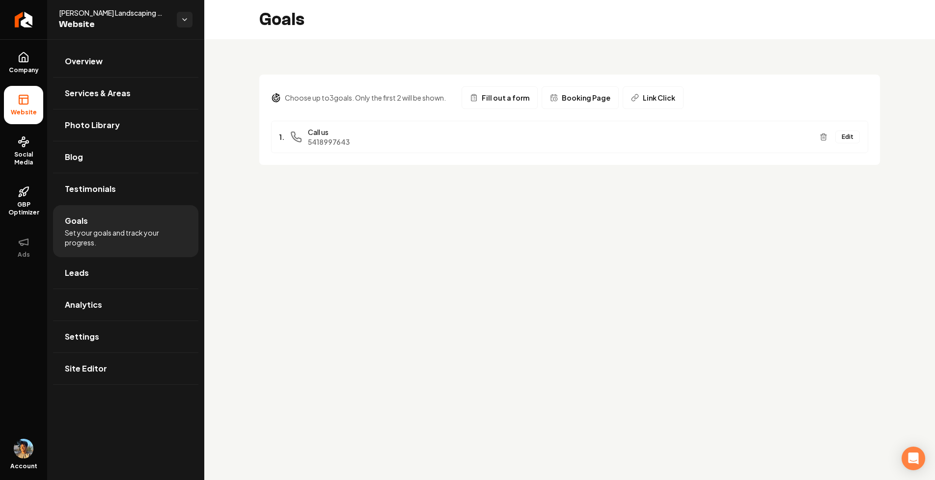
click at [503, 100] on span "Fill out a form" at bounding box center [506, 98] width 48 height 10
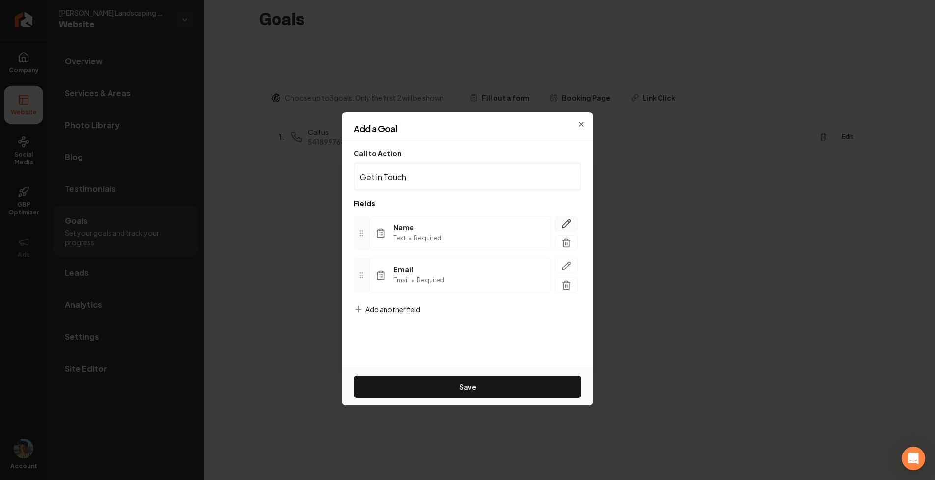
click at [564, 224] on icon "button" at bounding box center [567, 224] width 8 height 8
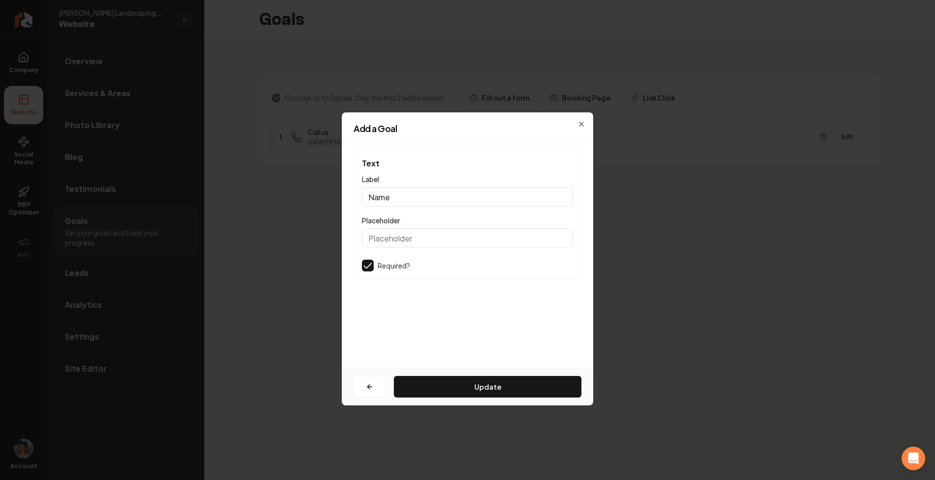
click at [432, 192] on input "Name" at bounding box center [467, 197] width 211 height 20
type input "City"
click at [456, 393] on button "Update" at bounding box center [488, 387] width 188 height 22
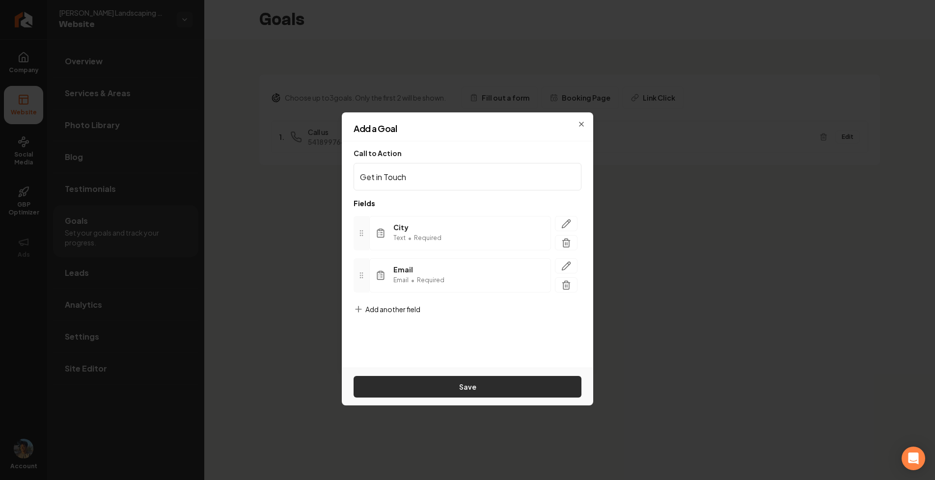
click at [478, 378] on button "Save" at bounding box center [468, 387] width 228 height 22
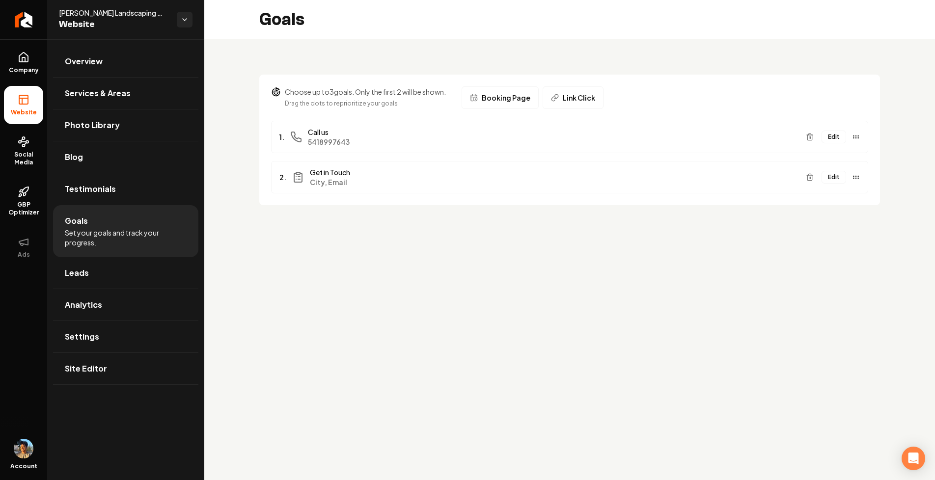
click at [829, 183] on button "Edit" at bounding box center [834, 177] width 25 height 13
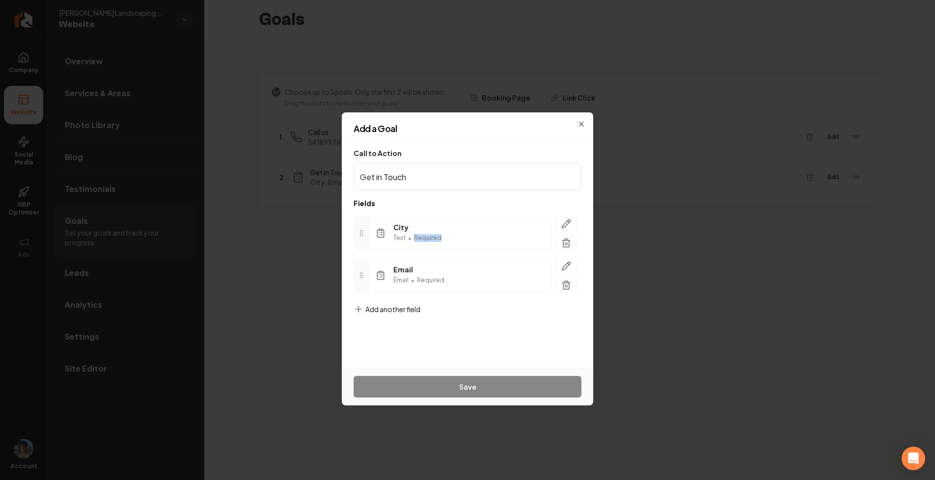
drag, startPoint x: 410, startPoint y: 237, endPoint x: 479, endPoint y: 240, distance: 69.3
click at [479, 240] on div "City Text • Required" at bounding box center [460, 233] width 182 height 34
click at [507, 249] on div "City Text • Required" at bounding box center [460, 233] width 182 height 34
click at [572, 216] on div "City Text • Required Email Email • Required To pick up a draggable item, press …" at bounding box center [468, 254] width 228 height 92
click at [570, 221] on icon "button" at bounding box center [567, 224] width 8 height 8
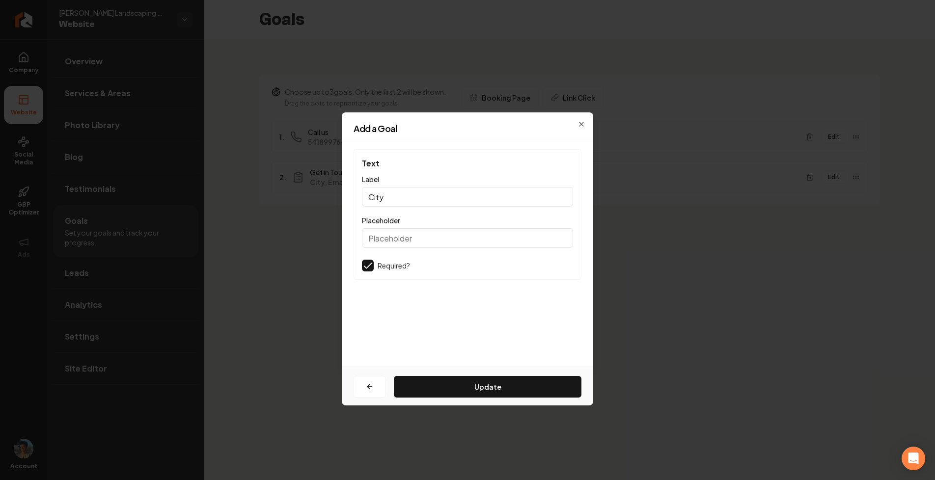
click at [374, 262] on div "Required?" at bounding box center [467, 266] width 211 height 12
click at [365, 378] on button "button" at bounding box center [370, 387] width 32 height 22
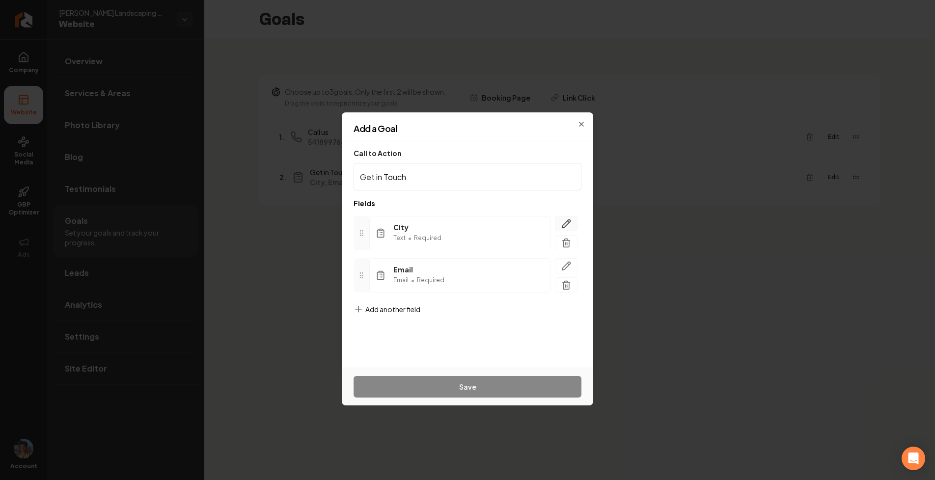
click at [565, 227] on icon "button" at bounding box center [567, 224] width 10 height 10
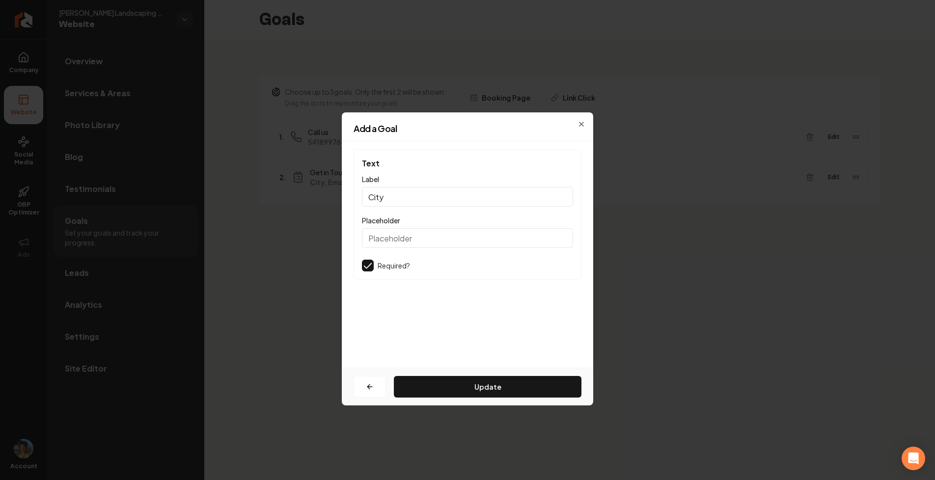
drag, startPoint x: 379, startPoint y: 236, endPoint x: 487, endPoint y: 236, distance: 108.1
click at [485, 236] on input "Placeholder" at bounding box center [467, 238] width 211 height 20
click at [456, 128] on h2 "Add a Goal" at bounding box center [468, 128] width 228 height 9
click at [583, 126] on div "Add a Goal" at bounding box center [468, 132] width 252 height 17
click at [581, 122] on icon "button" at bounding box center [582, 124] width 8 height 8
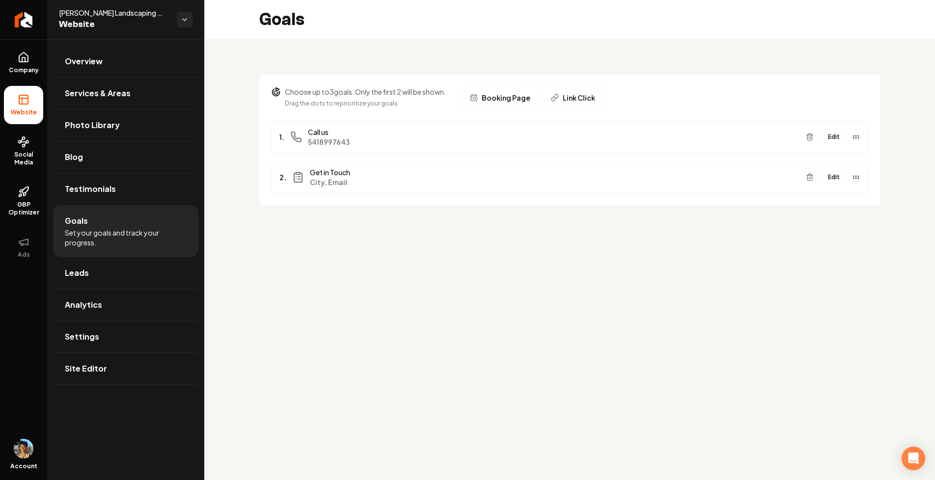
click at [404, 264] on main "Goals Choose up to 3 goals. Only the first 2 will be shown. Drag the dots to re…" at bounding box center [569, 240] width 731 height 480
click at [436, 251] on main "Goals Choose up to 3 goals. Only the first 2 will be shown. Drag the dots to re…" at bounding box center [569, 240] width 731 height 480
click at [247, 211] on div "Choose up to 3 goals. Only the first 2 will be shown. Drag the dots to repriori…" at bounding box center [569, 134] width 731 height 190
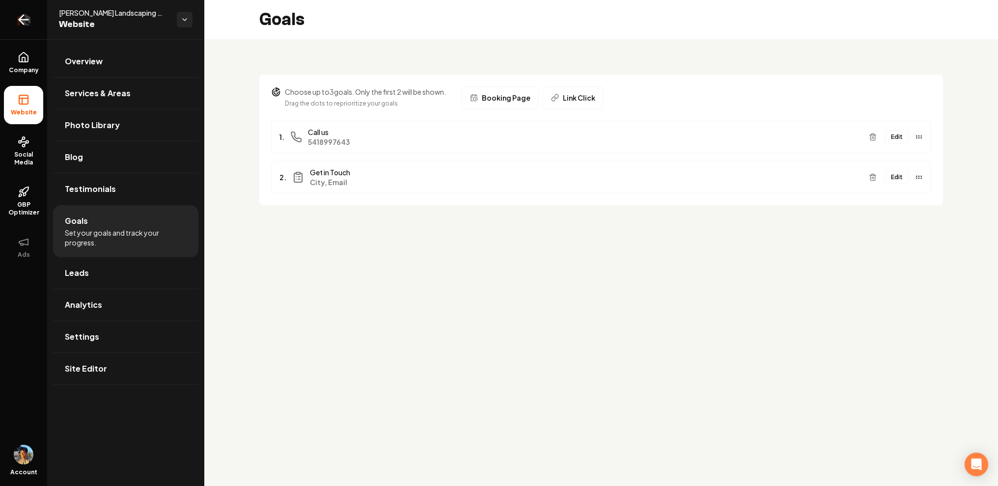
click at [22, 12] on icon "Return to dashboard" at bounding box center [24, 20] width 16 height 16
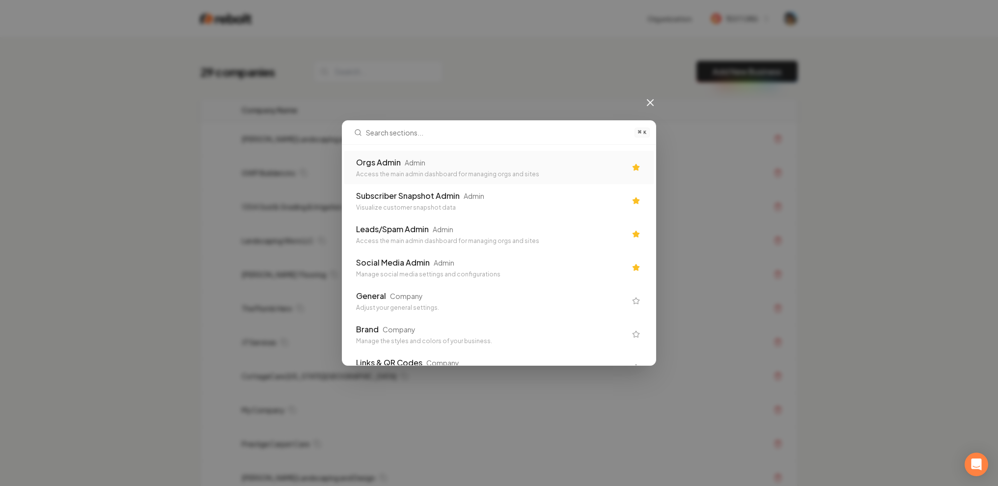
click at [535, 168] on div "Orgs Admin Admin" at bounding box center [491, 163] width 270 height 12
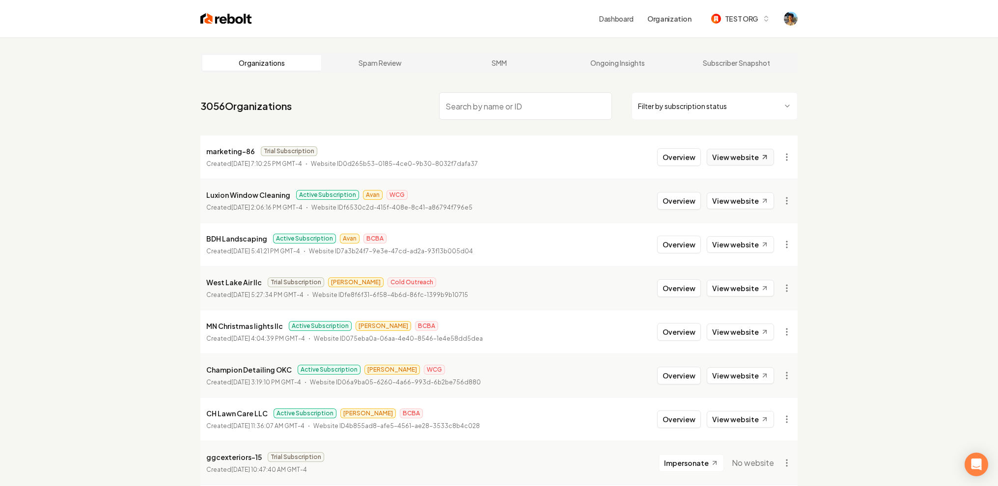
click at [744, 151] on link "View website" at bounding box center [740, 157] width 67 height 17
click at [732, 197] on link "View website" at bounding box center [740, 201] width 67 height 17
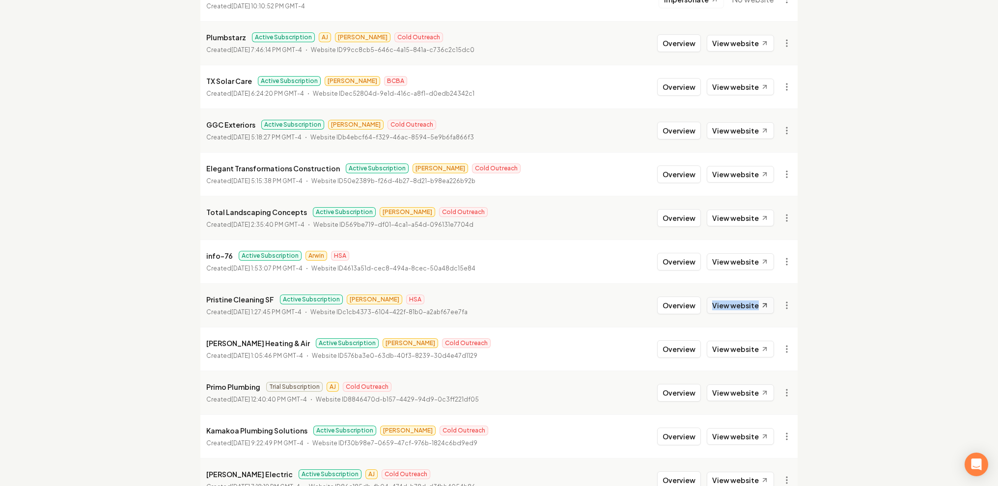
scroll to position [510, 0]
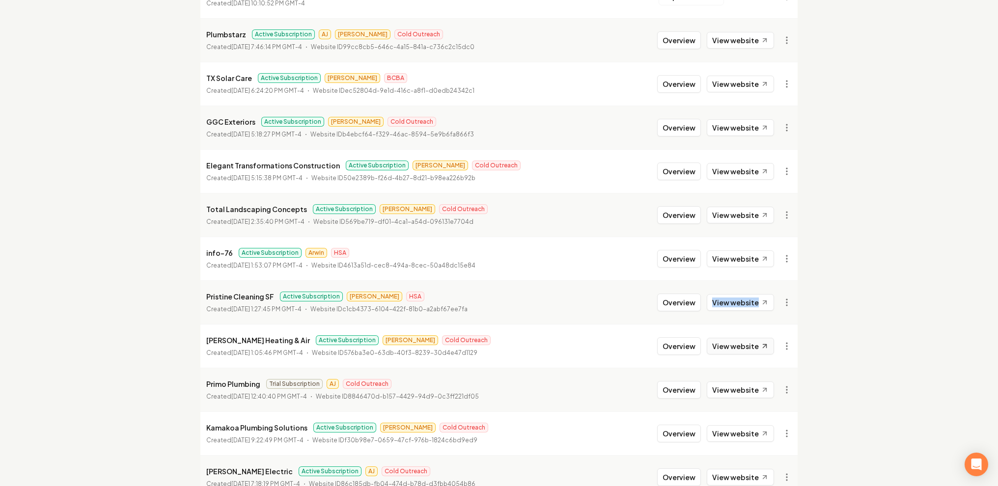
click at [732, 342] on link "View website" at bounding box center [740, 346] width 67 height 17
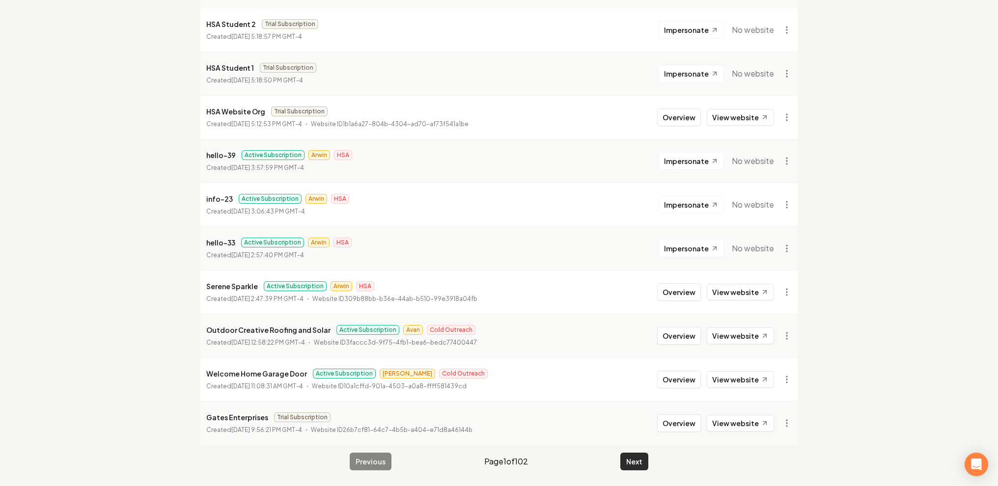
click at [626, 458] on button "Next" at bounding box center [634, 462] width 28 height 18
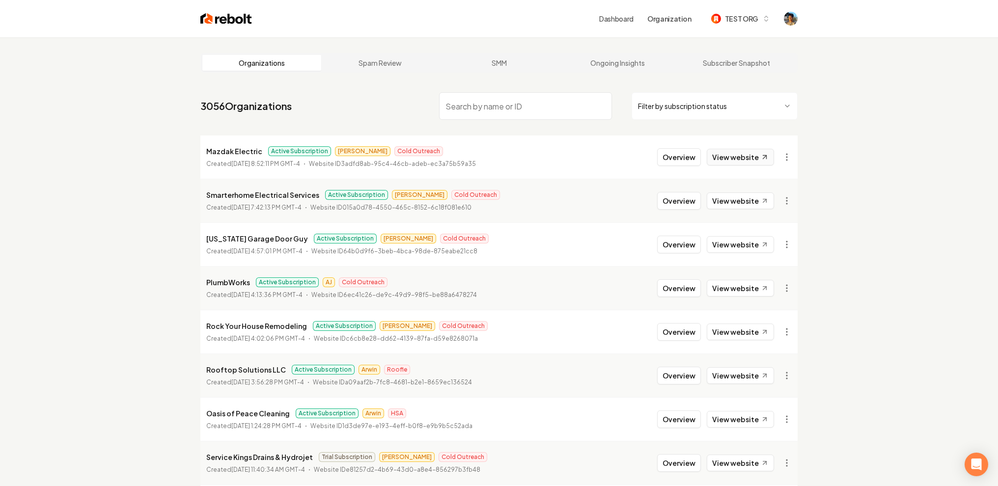
click at [742, 155] on link "View website" at bounding box center [740, 157] width 67 height 17
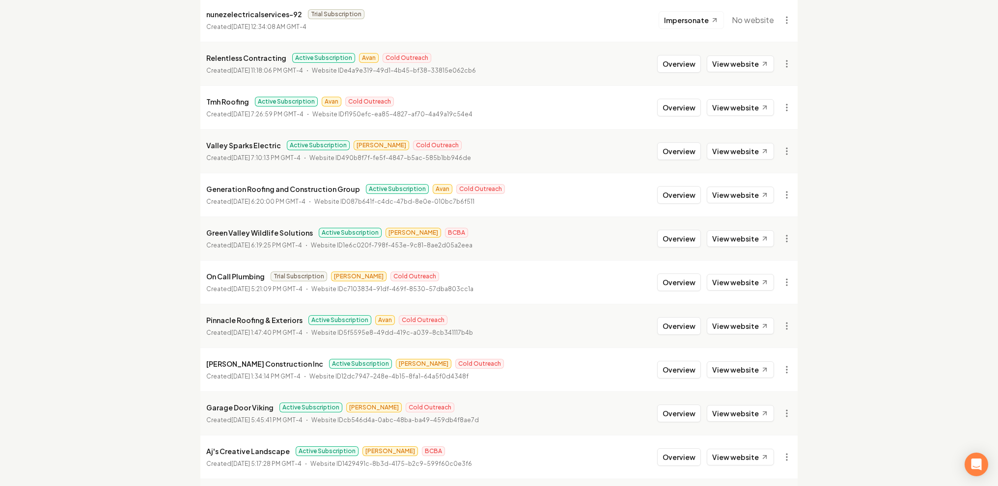
scroll to position [491, 0]
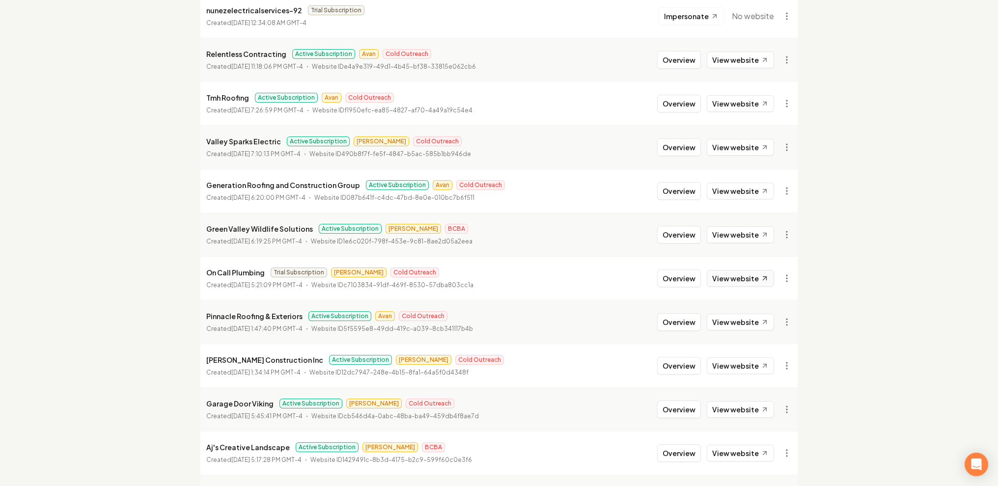
click at [721, 277] on link "View website" at bounding box center [740, 278] width 67 height 17
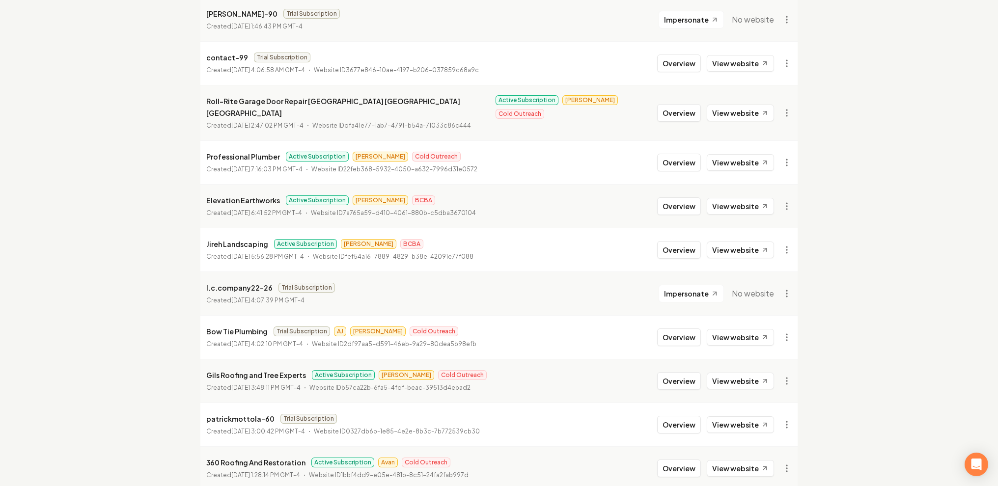
scroll to position [1002, 0]
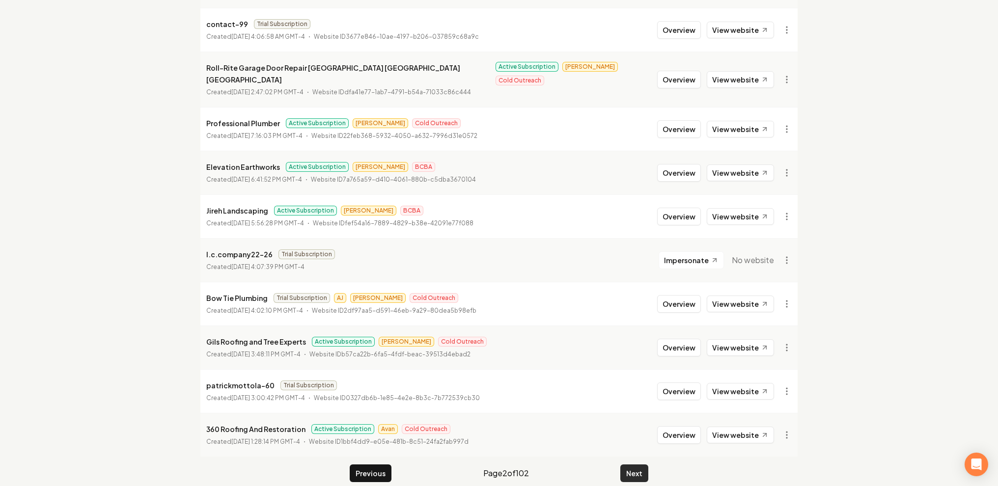
click at [645, 465] on button "Next" at bounding box center [634, 474] width 28 height 18
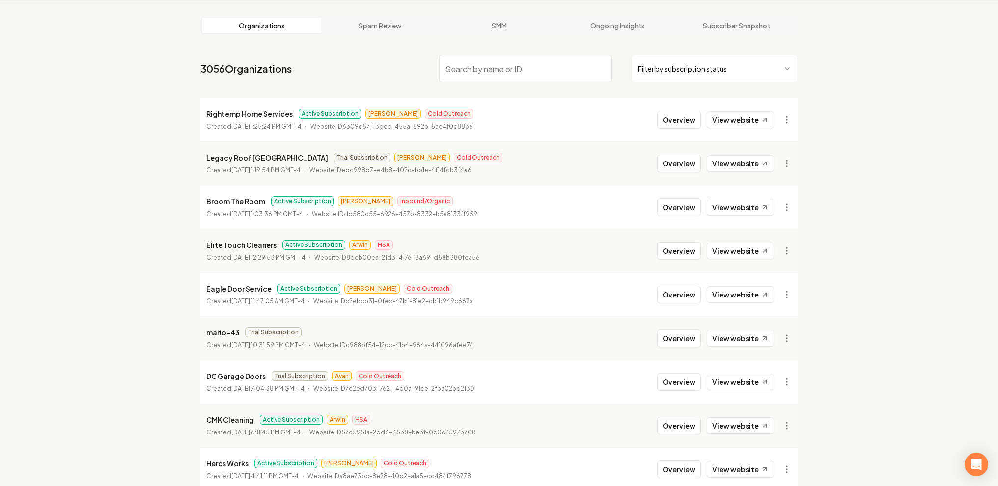
scroll to position [1002, 0]
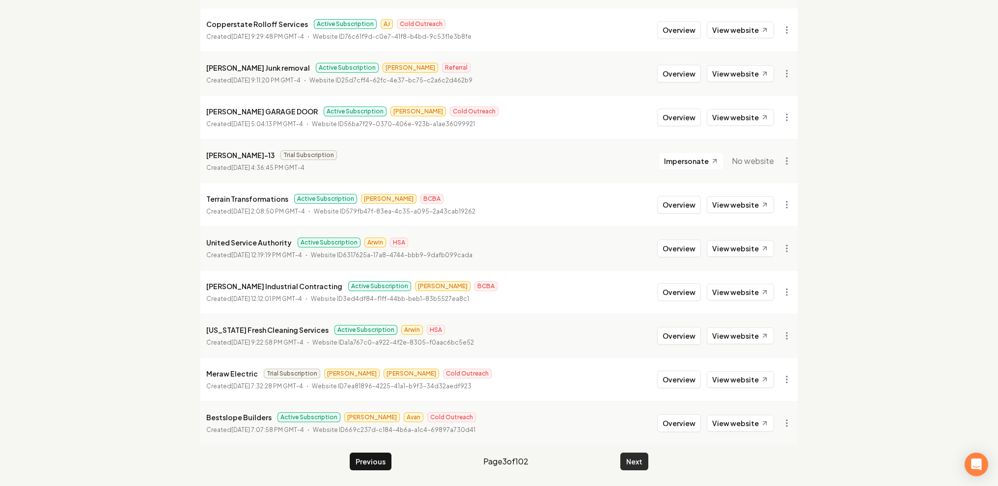
click at [635, 460] on button "Next" at bounding box center [634, 462] width 28 height 18
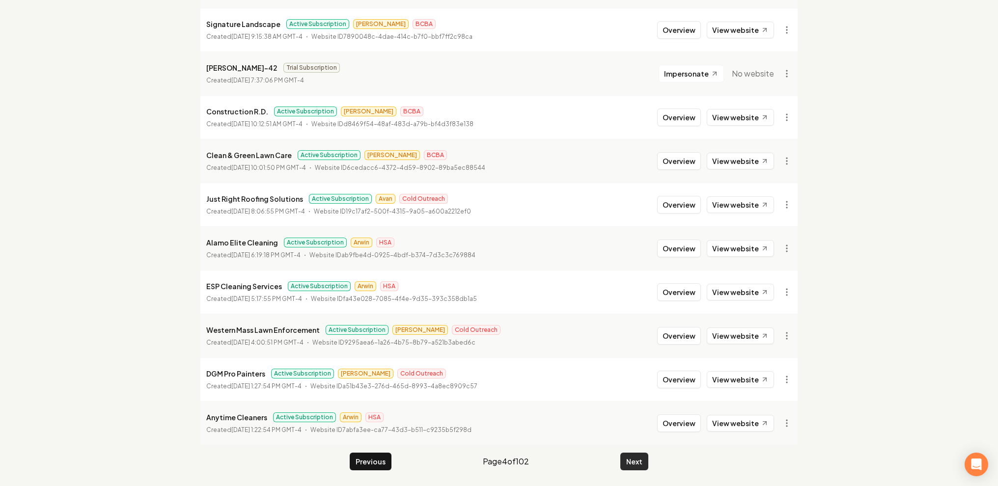
click at [635, 460] on button "Next" at bounding box center [634, 462] width 28 height 18
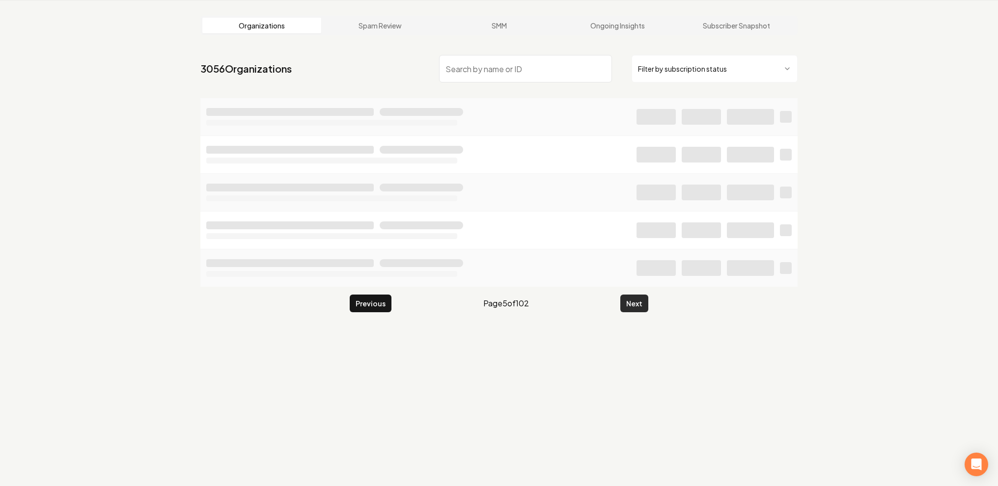
scroll to position [37, 0]
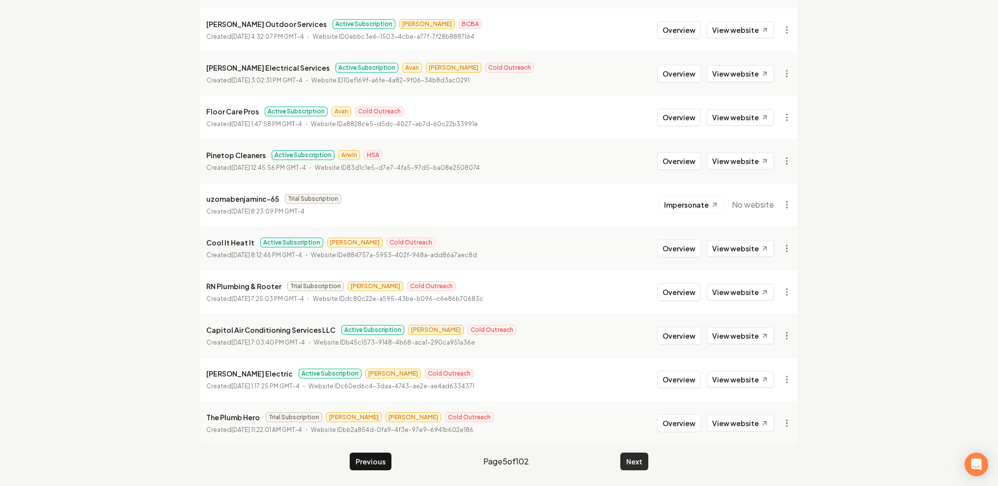
click at [635, 460] on button "Next" at bounding box center [634, 462] width 28 height 18
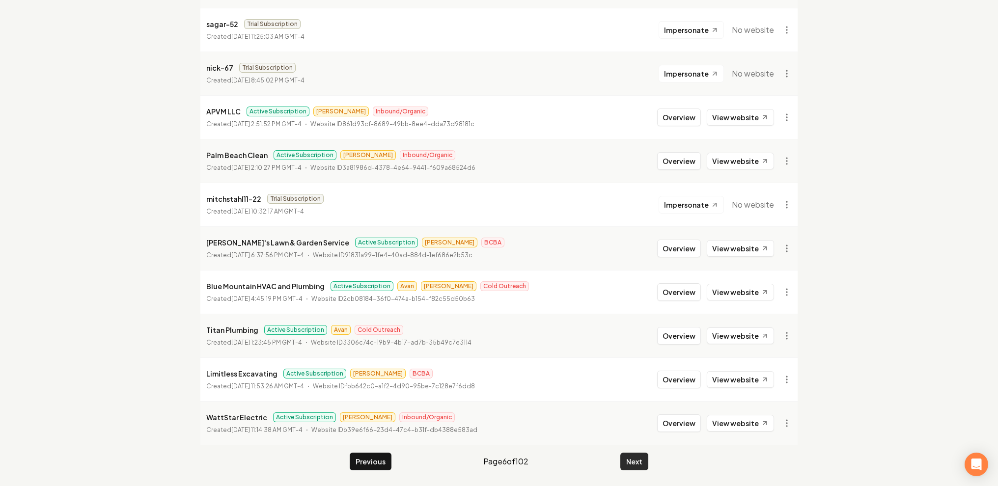
click at [635, 460] on button "Next" at bounding box center [634, 462] width 28 height 18
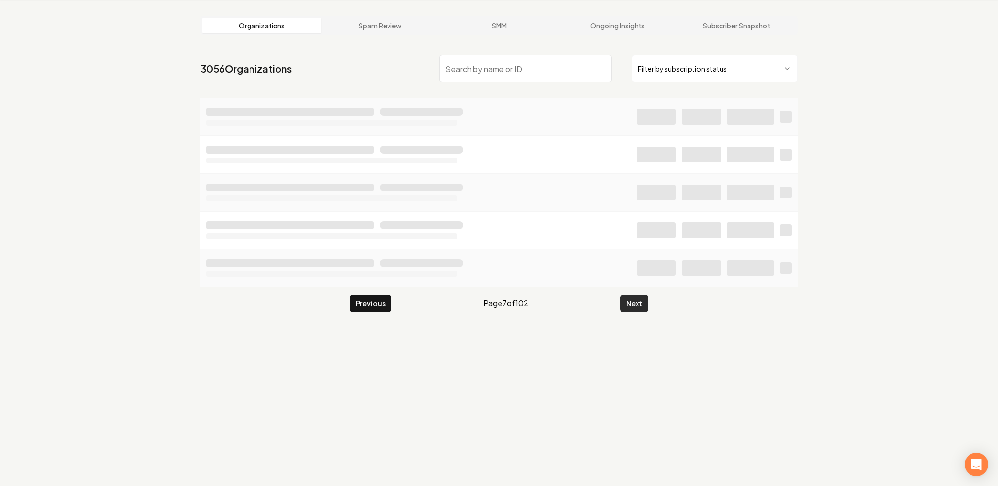
scroll to position [1002, 0]
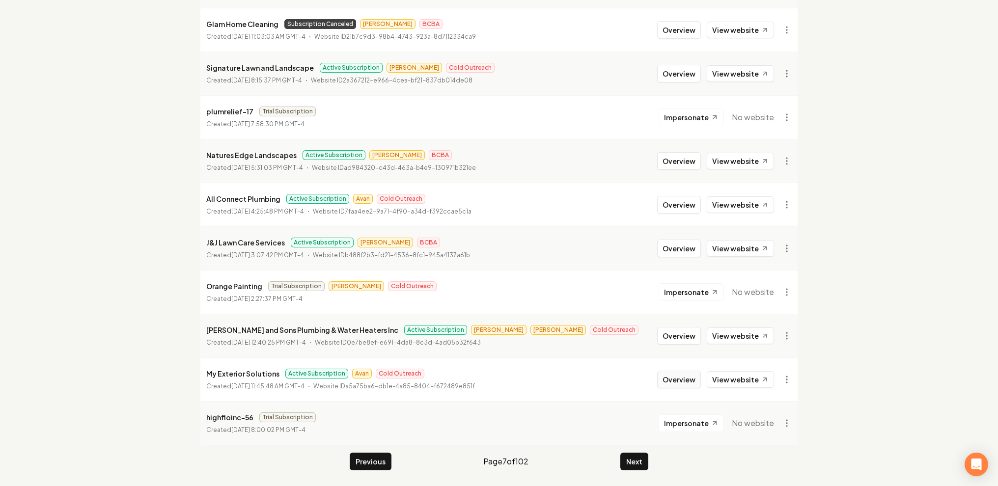
click at [677, 381] on button "Overview" at bounding box center [679, 380] width 44 height 18
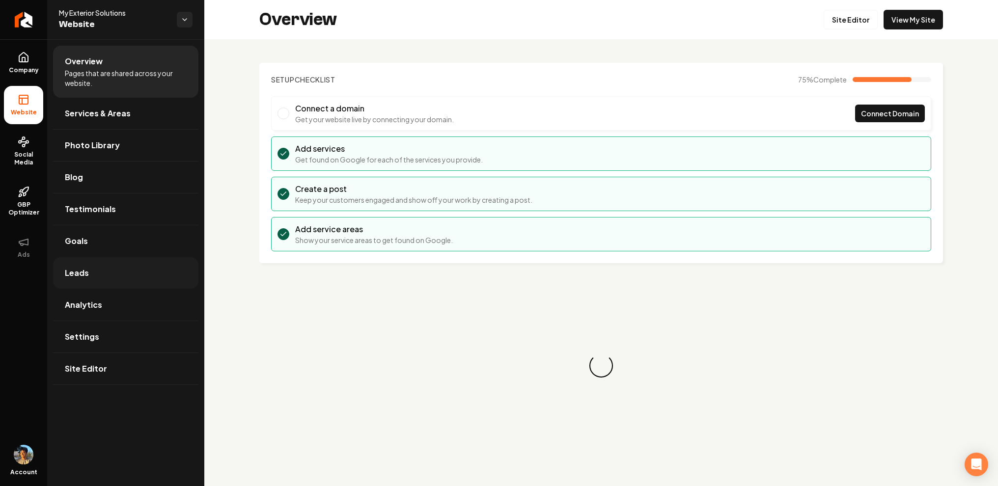
click at [133, 269] on link "Leads" at bounding box center [125, 272] width 145 height 31
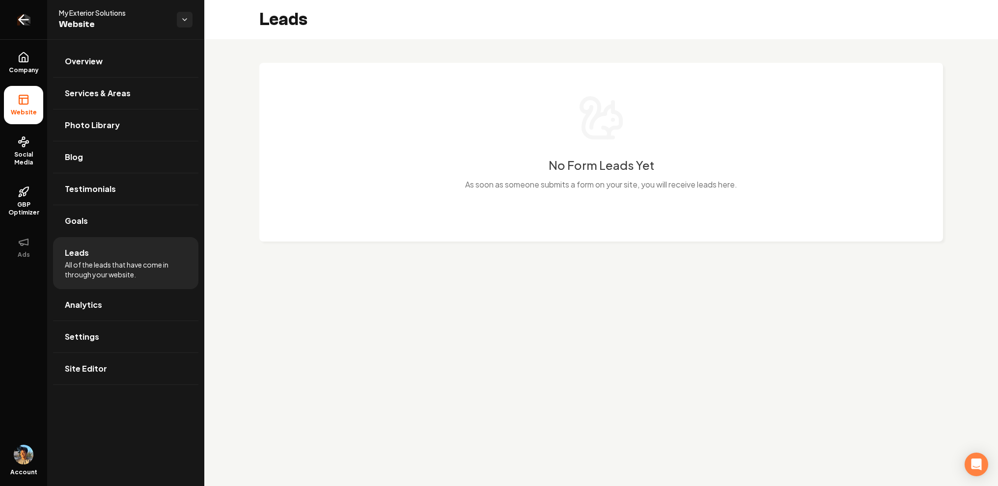
click at [26, 25] on icon "Return to dashboard" at bounding box center [24, 20] width 16 height 16
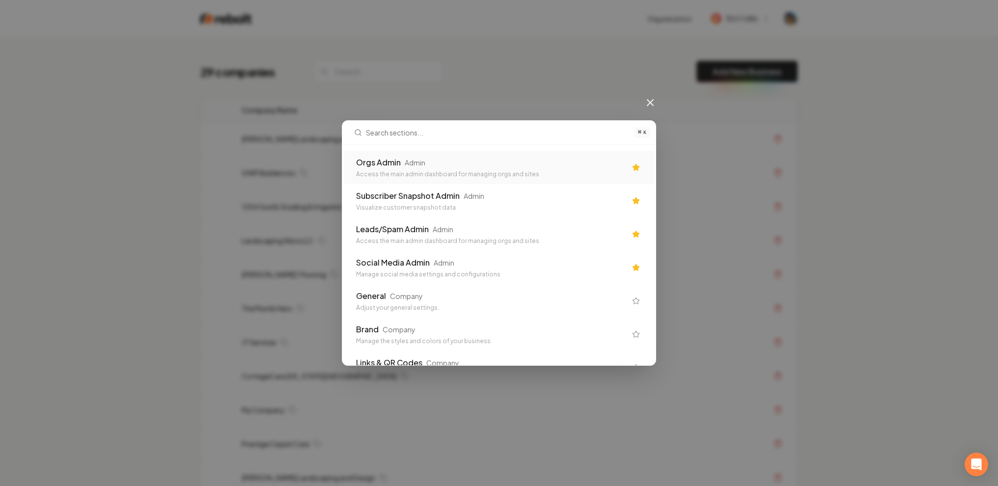
click at [366, 174] on div "Access the main admin dashboard for managing orgs and sites" at bounding box center [491, 174] width 270 height 8
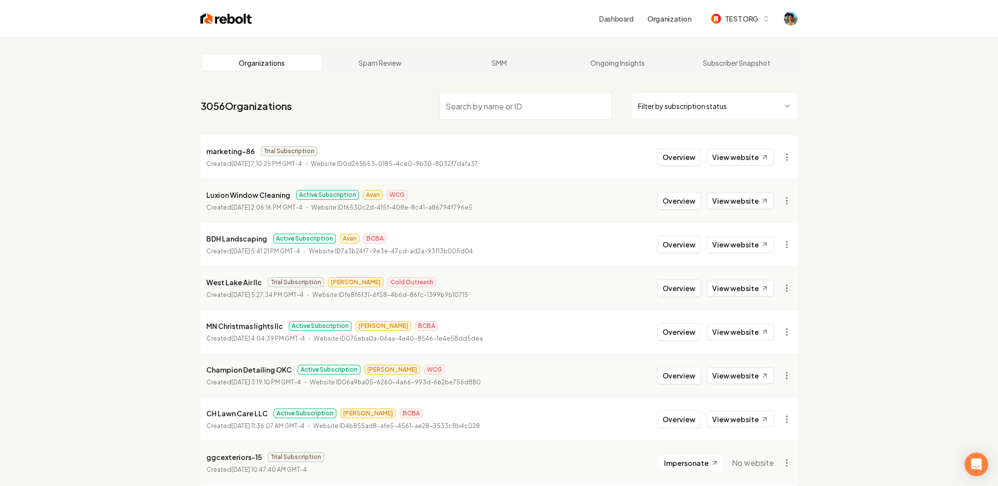
click at [464, 104] on input "search" at bounding box center [525, 106] width 173 height 28
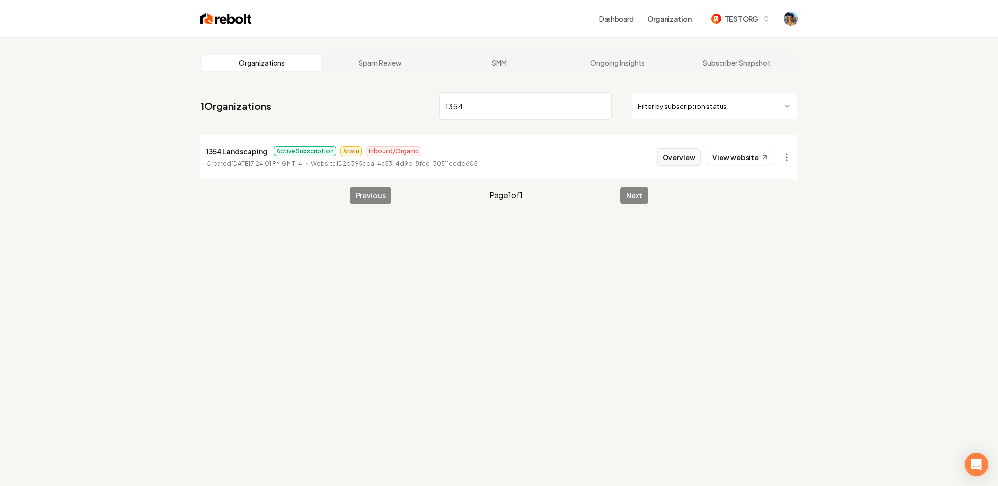
type input "1354"
click at [674, 153] on button "Overview" at bounding box center [679, 157] width 44 height 18
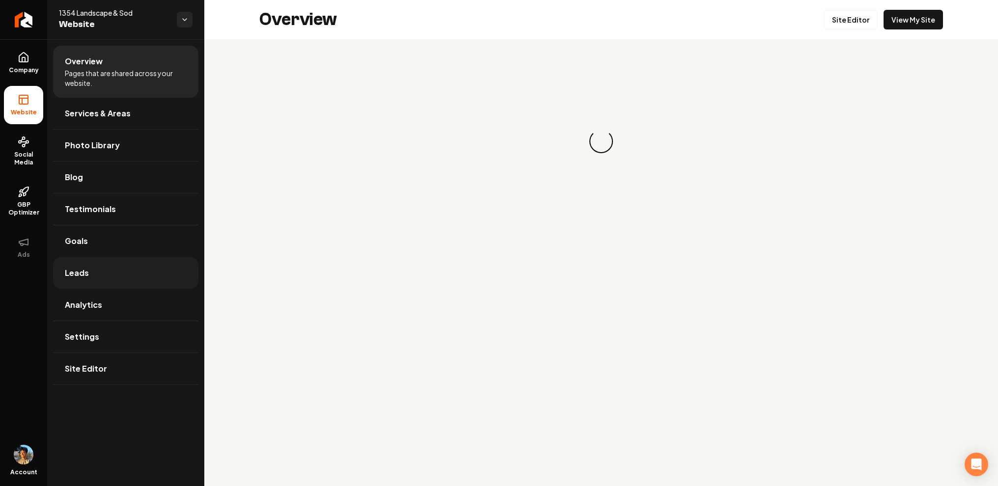
click at [149, 273] on link "Leads" at bounding box center [125, 272] width 145 height 31
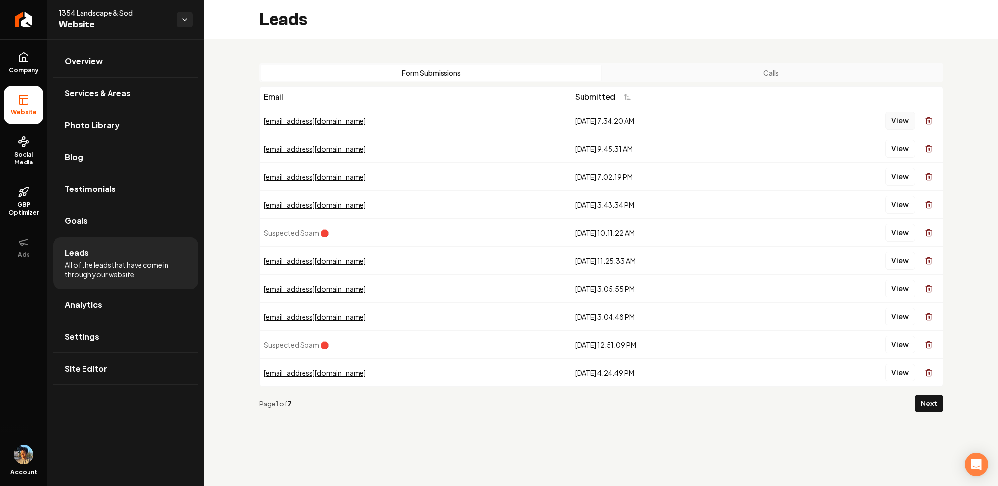
click at [897, 117] on button "View" at bounding box center [900, 121] width 30 height 18
click at [29, 18] on icon "Return to dashboard" at bounding box center [24, 20] width 16 height 16
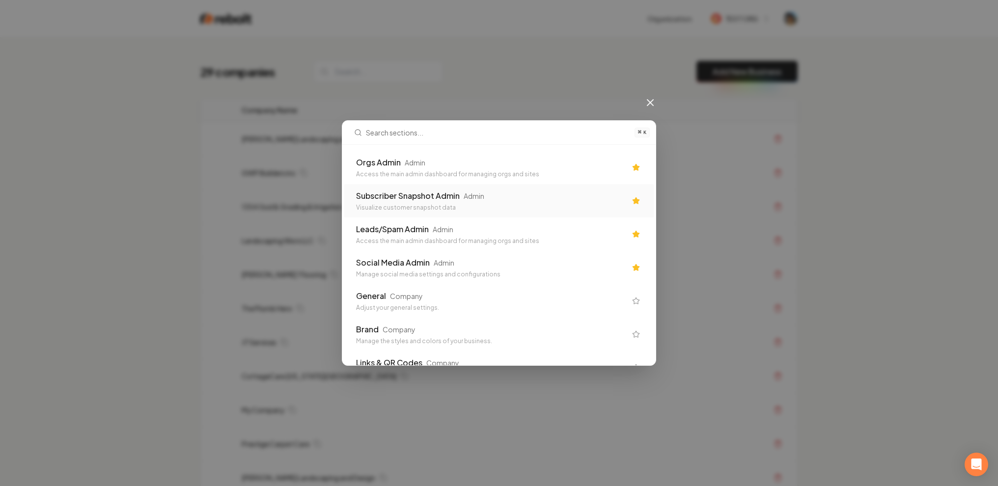
click at [429, 190] on div "Subscriber Snapshot Admin" at bounding box center [408, 196] width 104 height 12
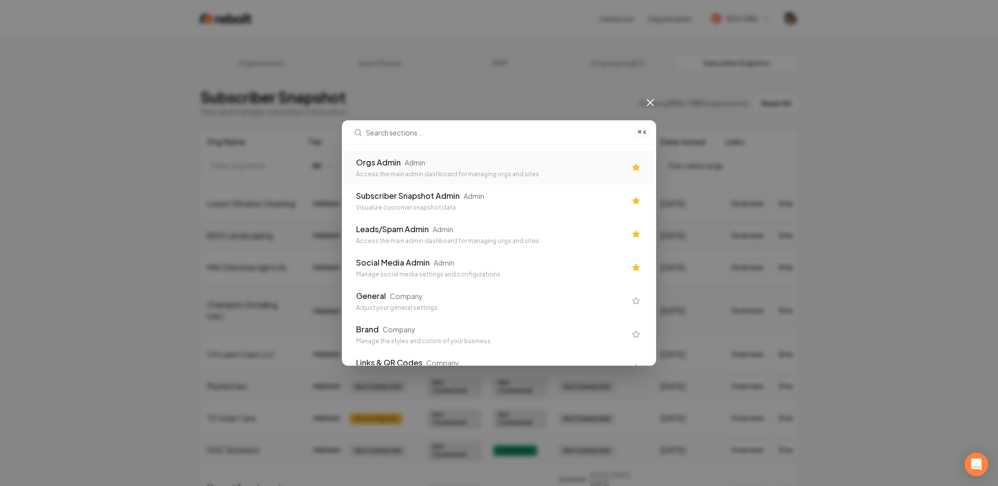
click at [380, 160] on div "Orgs Admin" at bounding box center [378, 163] width 45 height 12
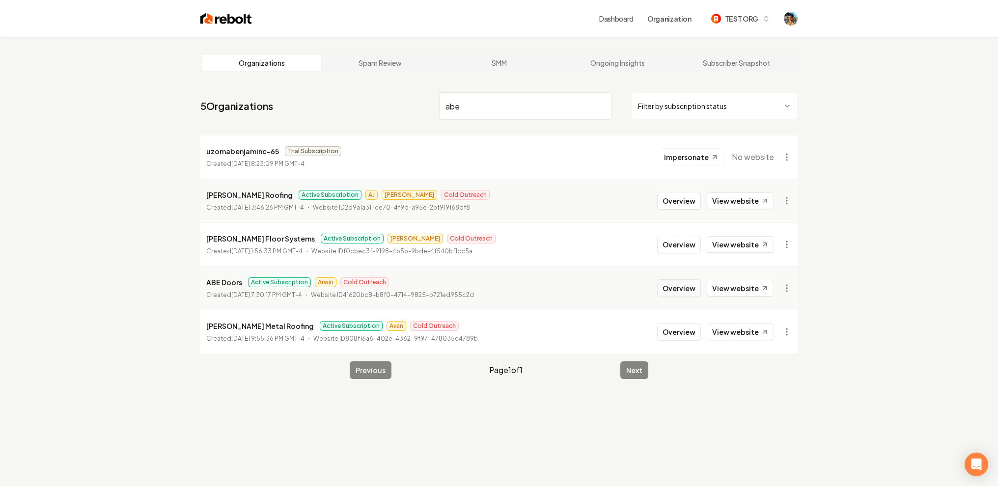
type input "abe"
click at [681, 283] on button "Overview" at bounding box center [679, 289] width 44 height 18
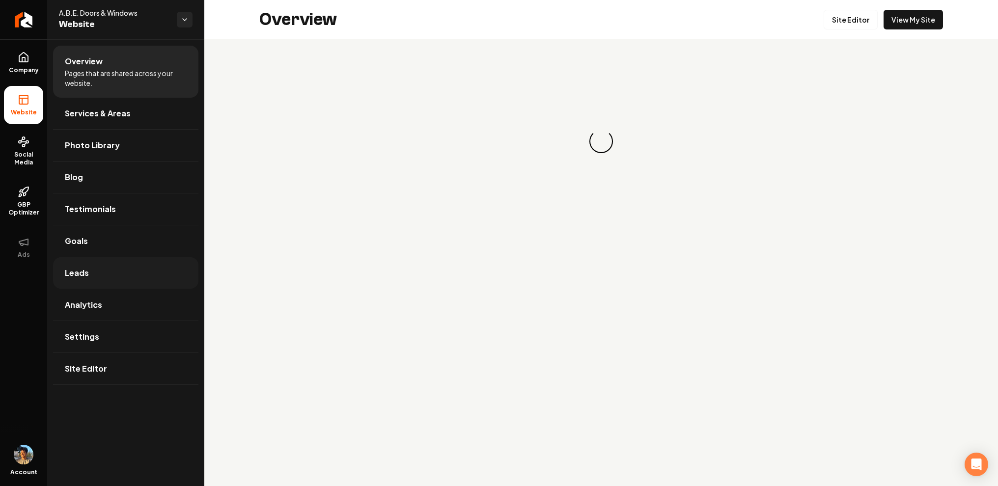
click at [166, 270] on link "Leads" at bounding box center [125, 272] width 145 height 31
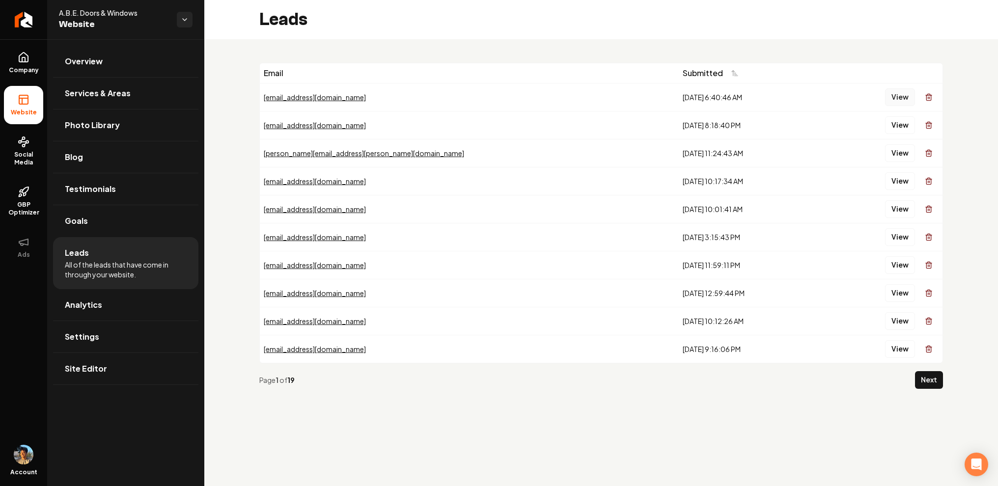
click at [893, 96] on button "View" at bounding box center [900, 97] width 30 height 18
click at [32, 55] on link "Company" at bounding box center [23, 63] width 39 height 38
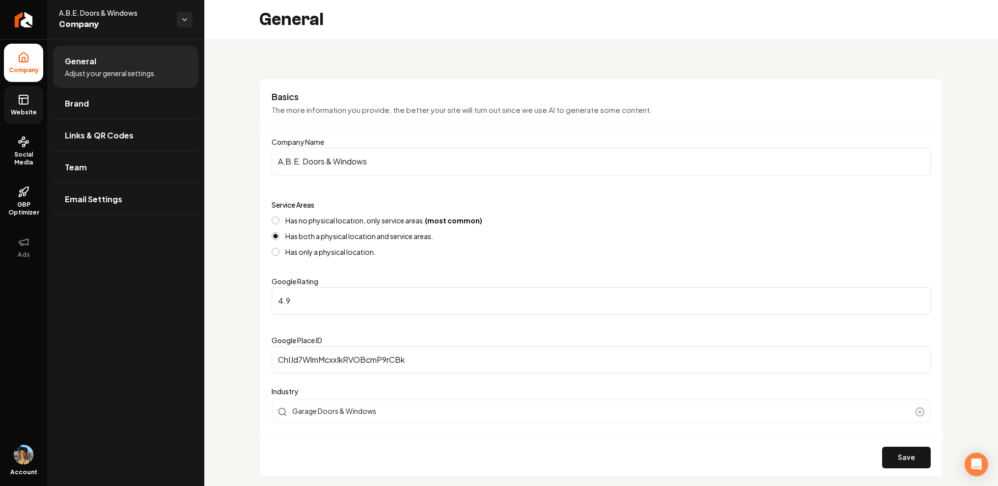
click at [30, 105] on link "Website" at bounding box center [23, 105] width 39 height 38
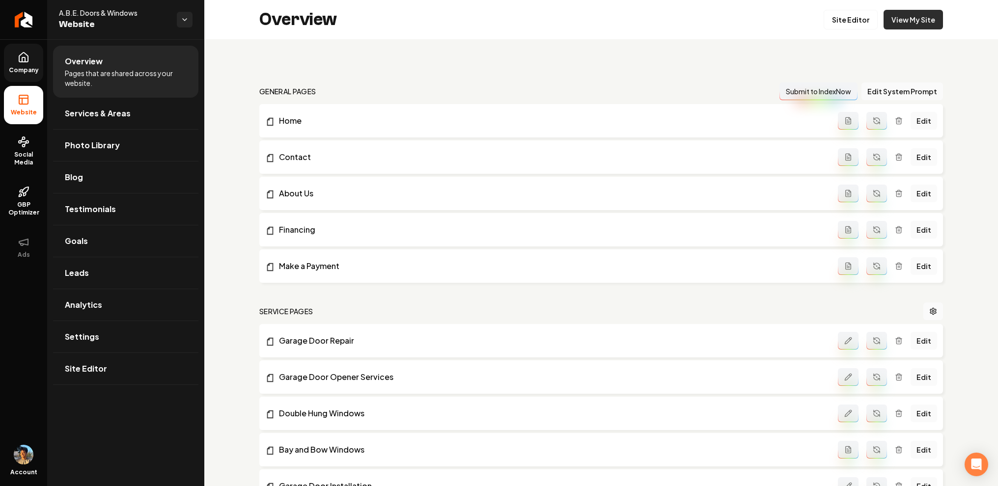
click at [916, 26] on link "View My Site" at bounding box center [913, 20] width 59 height 20
click at [15, 4] on link "Return to dashboard" at bounding box center [23, 19] width 47 height 39
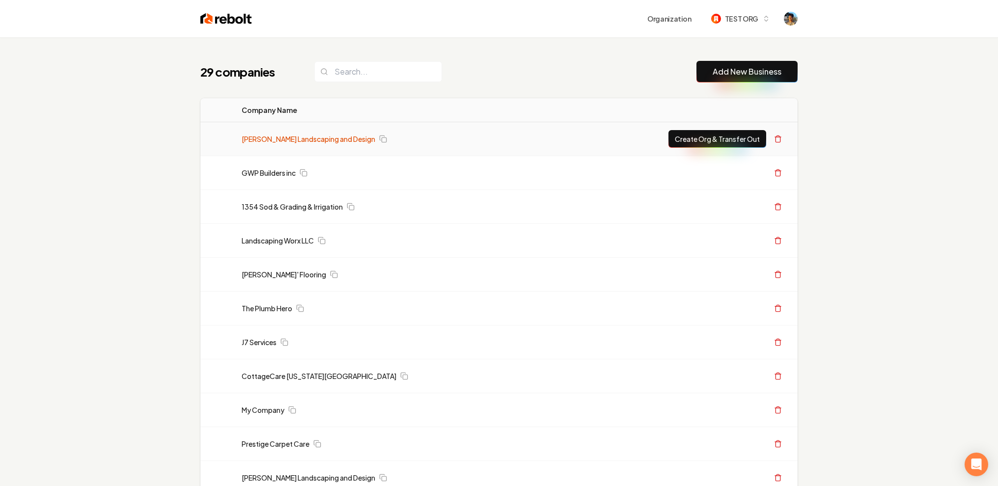
click at [275, 139] on link "[PERSON_NAME] Landscaping and Design" at bounding box center [309, 139] width 134 height 10
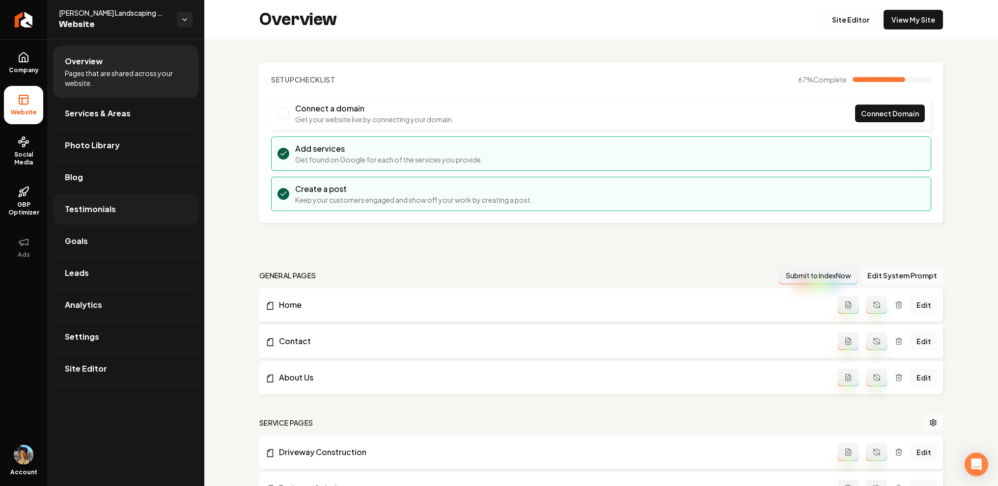
click at [150, 196] on link "Testimonials" at bounding box center [125, 209] width 145 height 31
click at [149, 240] on link "Goals" at bounding box center [125, 240] width 145 height 31
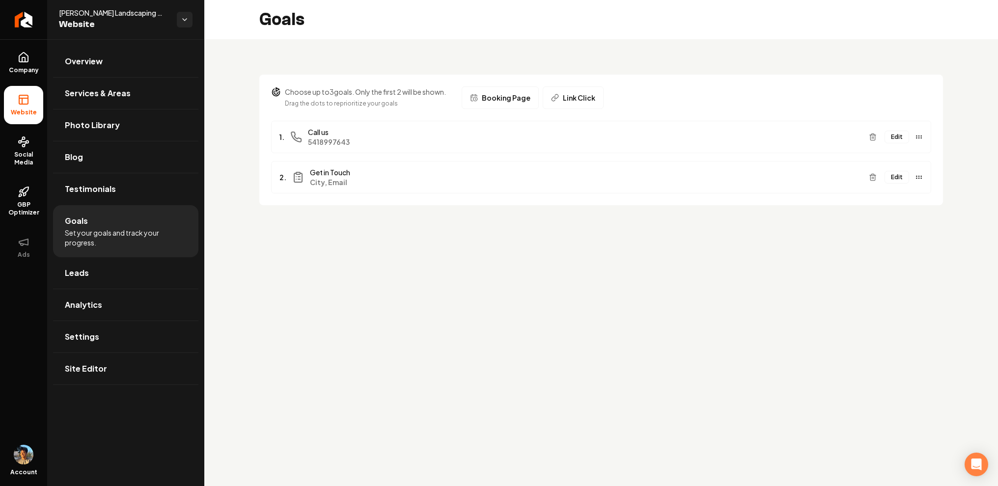
click at [902, 178] on button "Edit" at bounding box center [897, 177] width 25 height 13
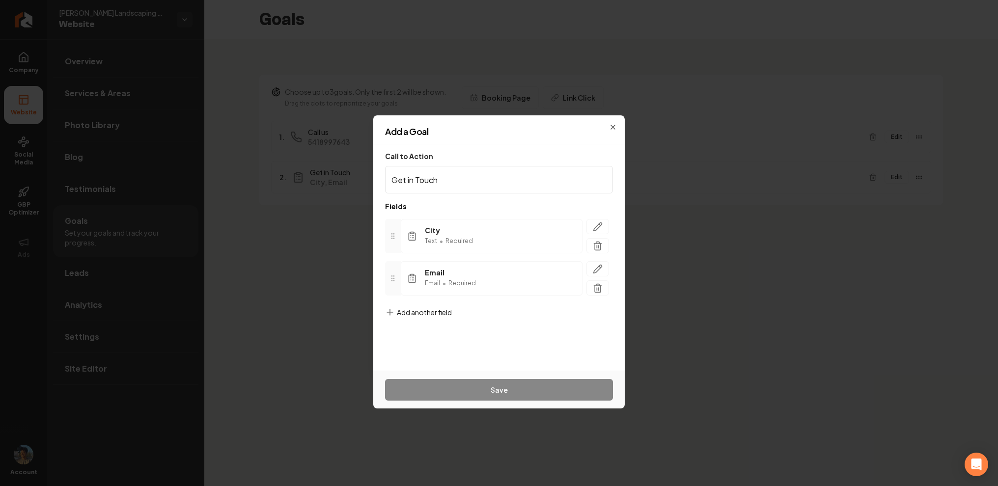
click at [421, 317] on span "Add another field" at bounding box center [424, 313] width 55 height 10
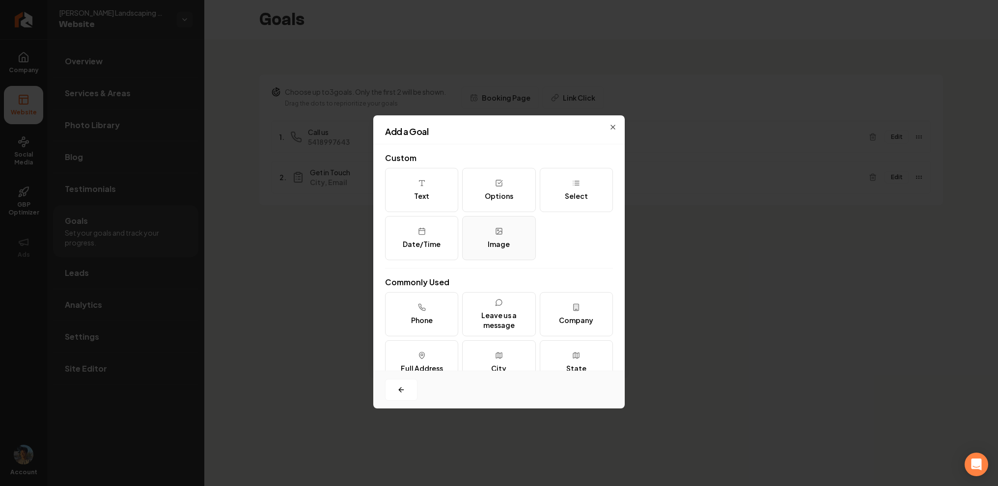
scroll to position [120, 0]
